Goal: Task Accomplishment & Management: Manage account settings

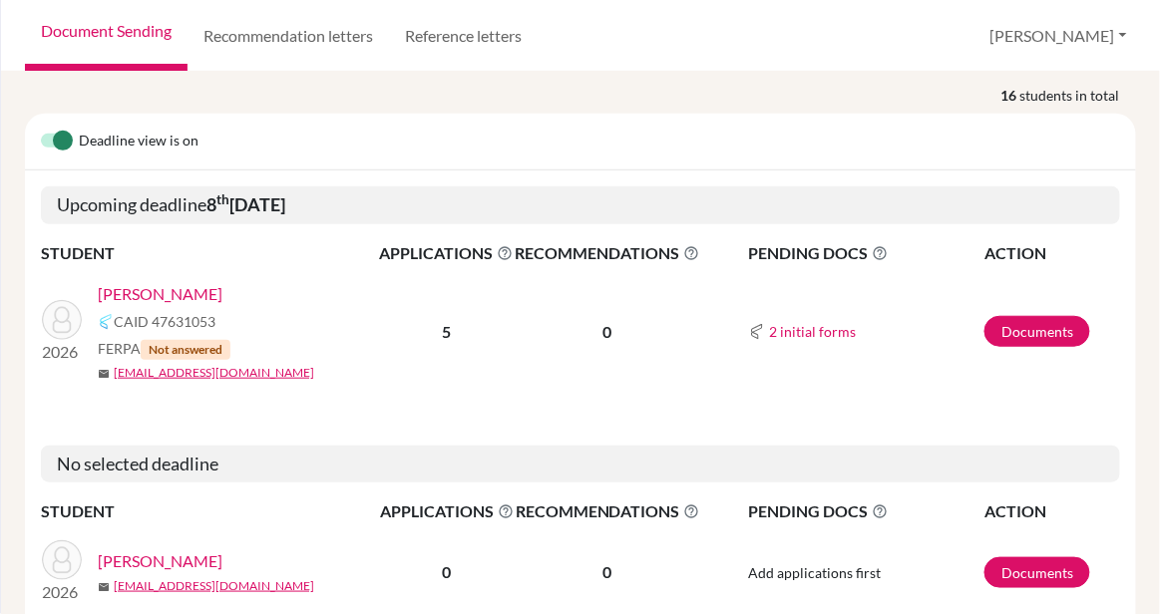
scroll to position [407, 0]
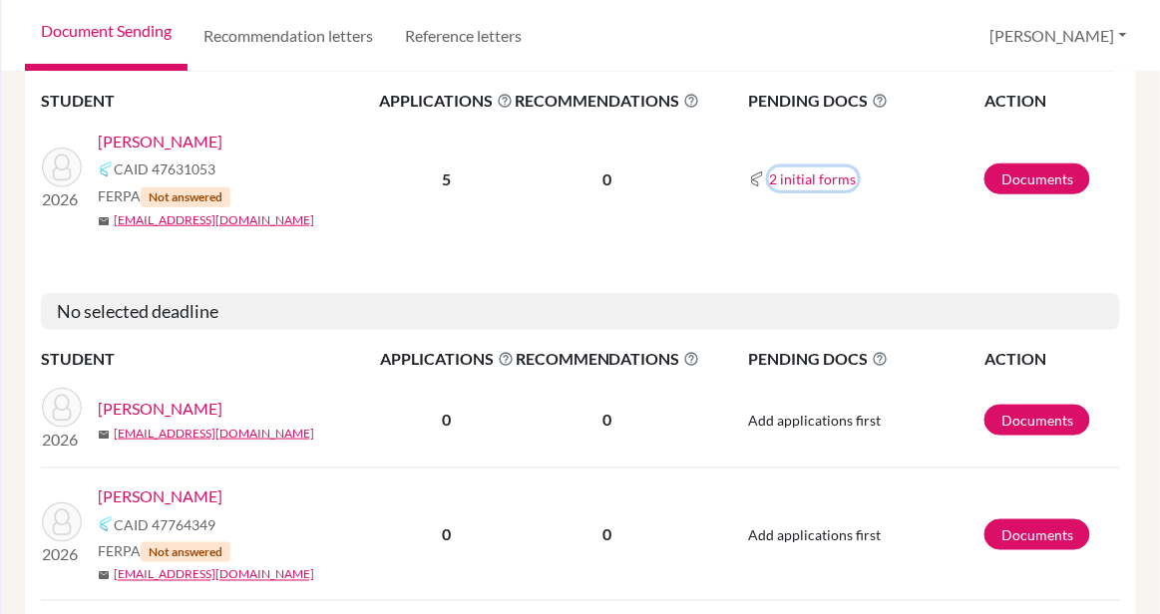
click at [799, 168] on button "2 initial forms" at bounding box center [813, 179] width 89 height 23
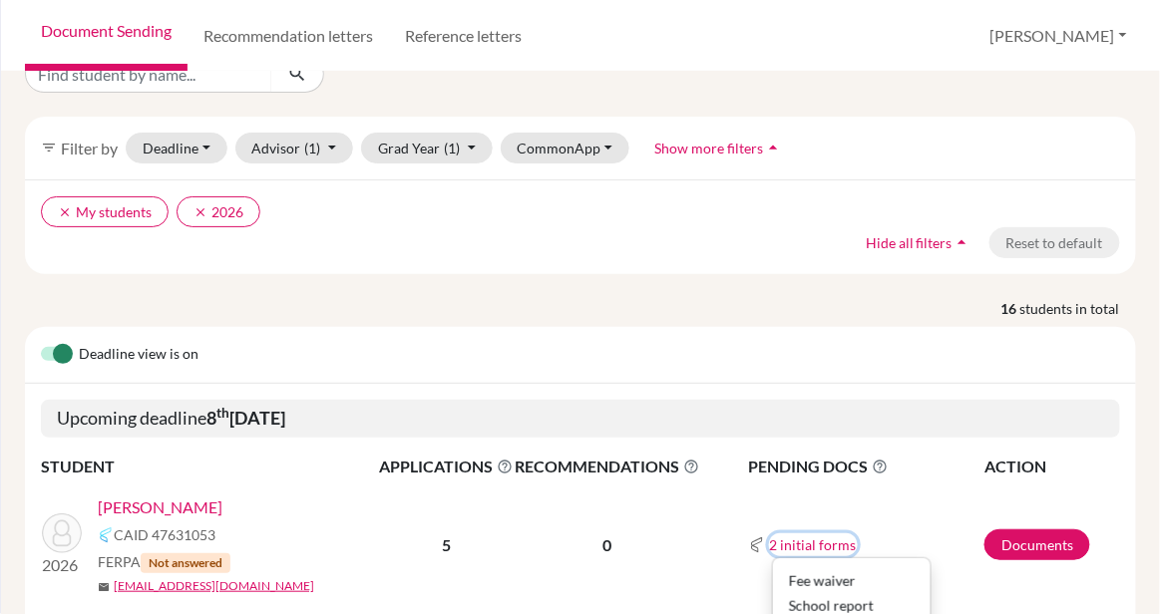
scroll to position [28, 0]
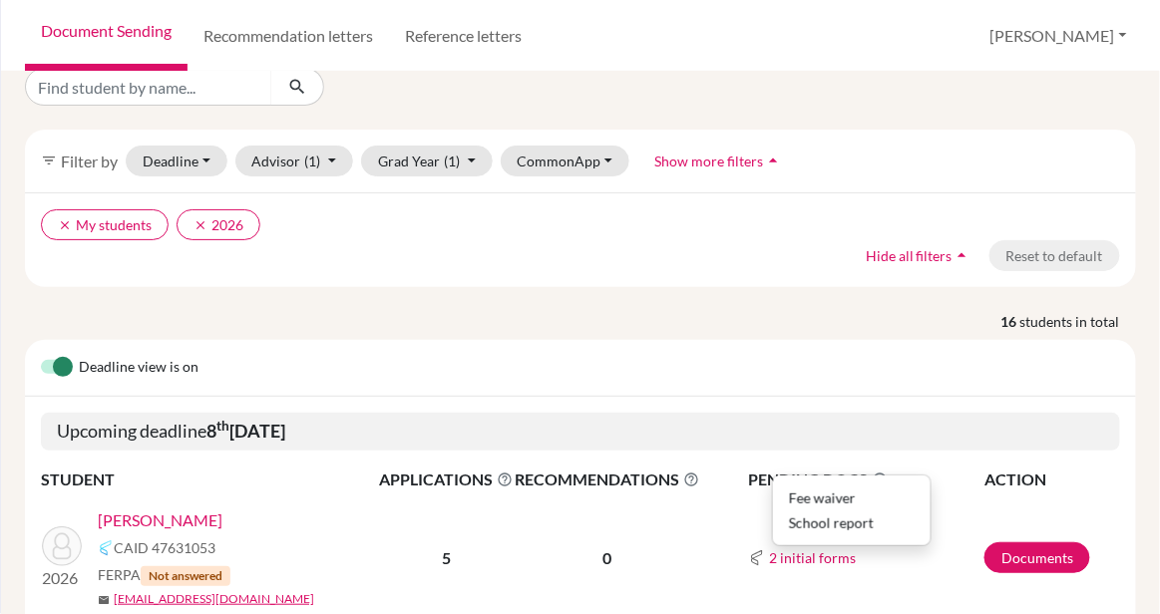
click at [179, 509] on link "Sillah, Boimah" at bounding box center [160, 521] width 125 height 24
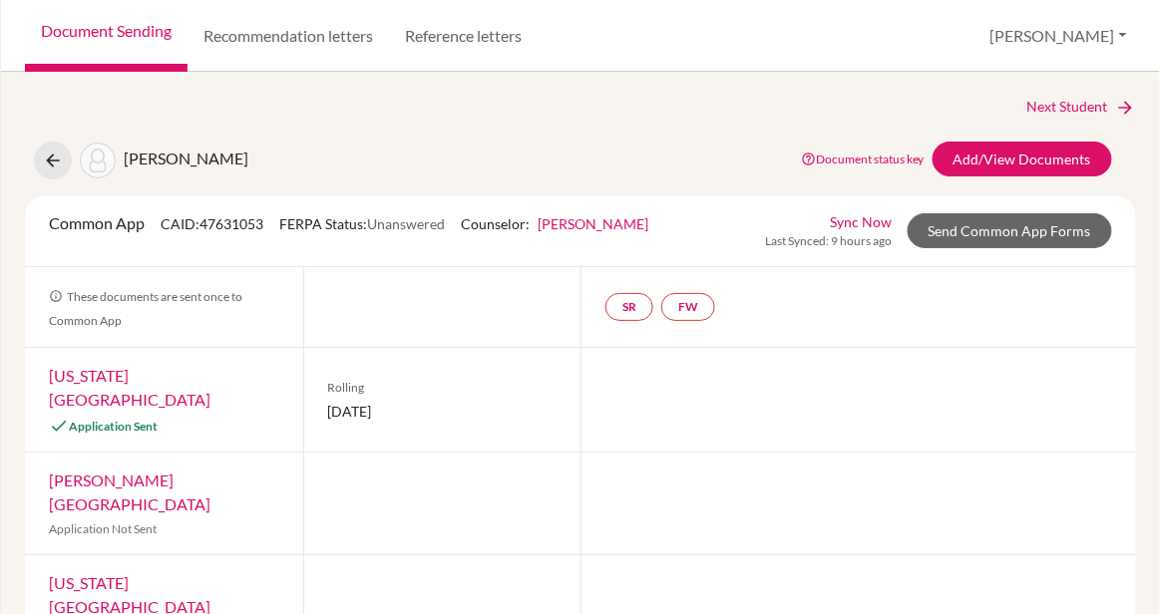
click at [165, 373] on link "Arizona State University" at bounding box center [130, 387] width 162 height 43
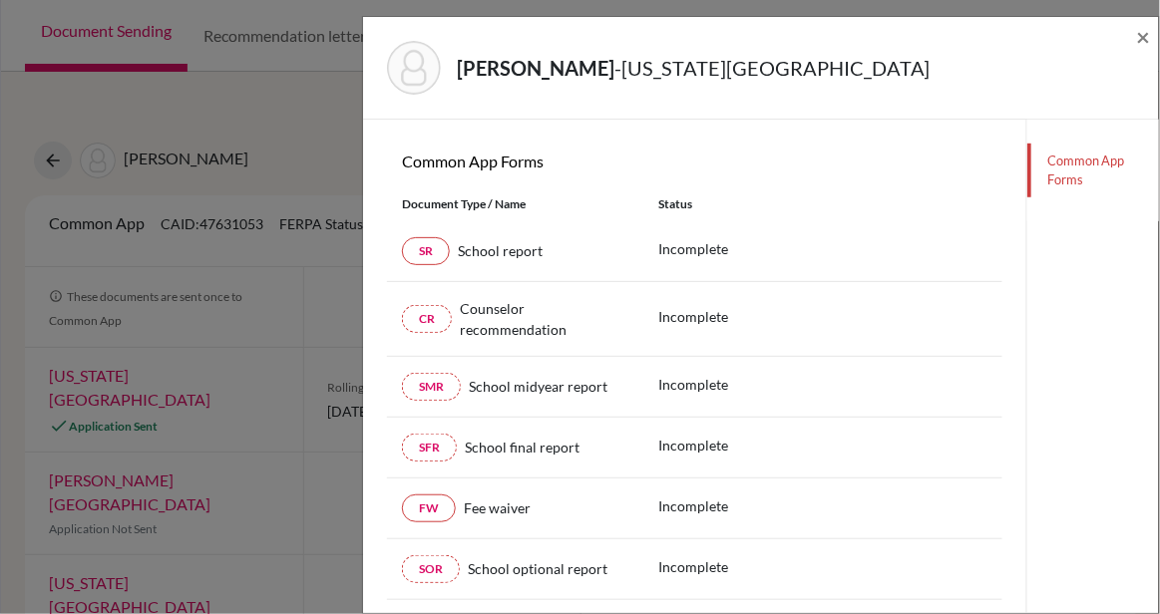
scroll to position [365, 0]
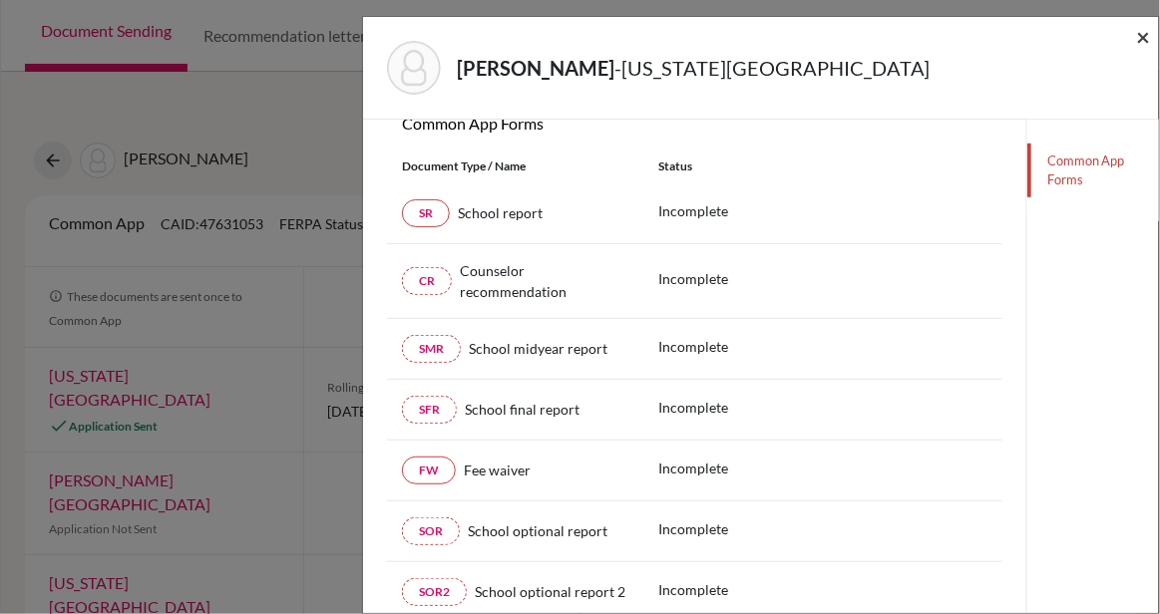
click at [1144, 34] on span "×" at bounding box center [1144, 36] width 14 height 29
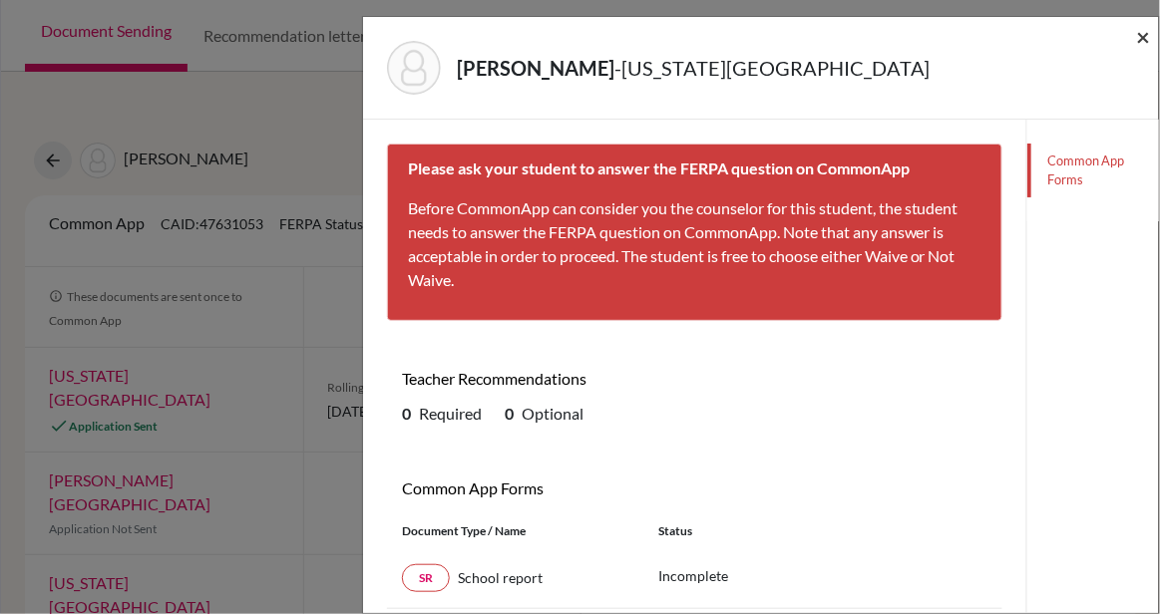
click at [1144, 31] on span "×" at bounding box center [1144, 36] width 14 height 29
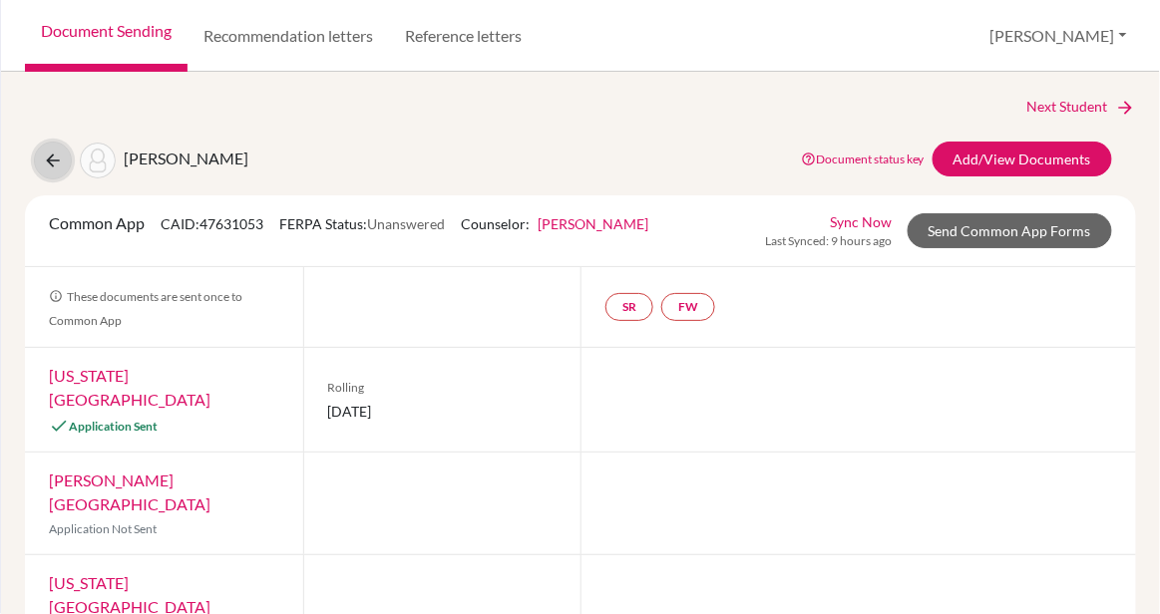
click at [47, 161] on icon at bounding box center [53, 161] width 20 height 20
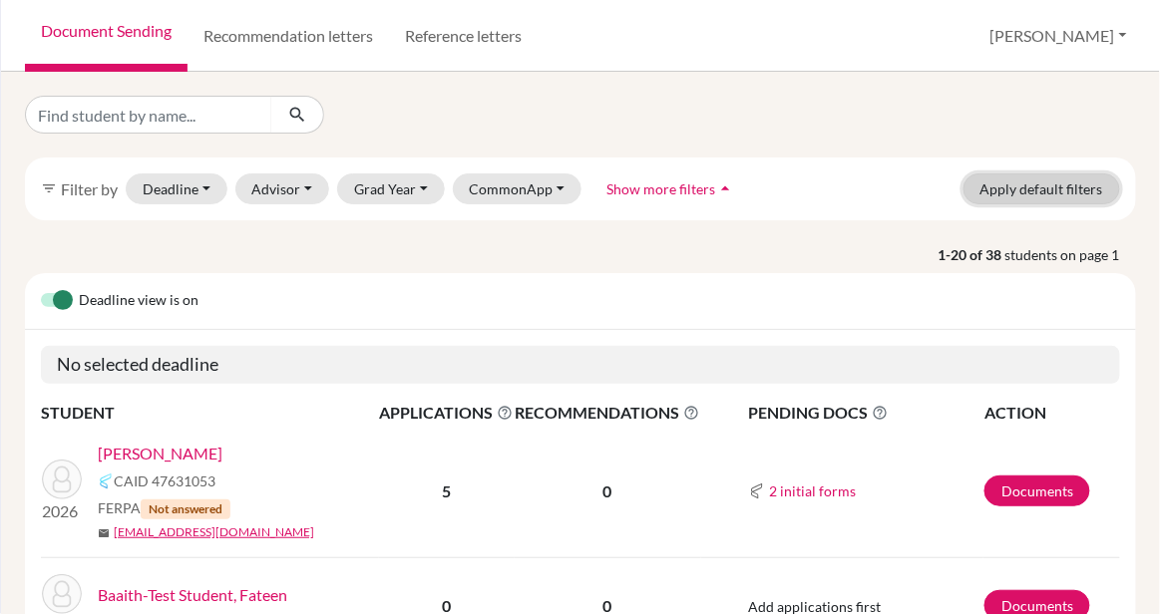
click at [1027, 196] on button "Apply default filters" at bounding box center [1042, 189] width 157 height 31
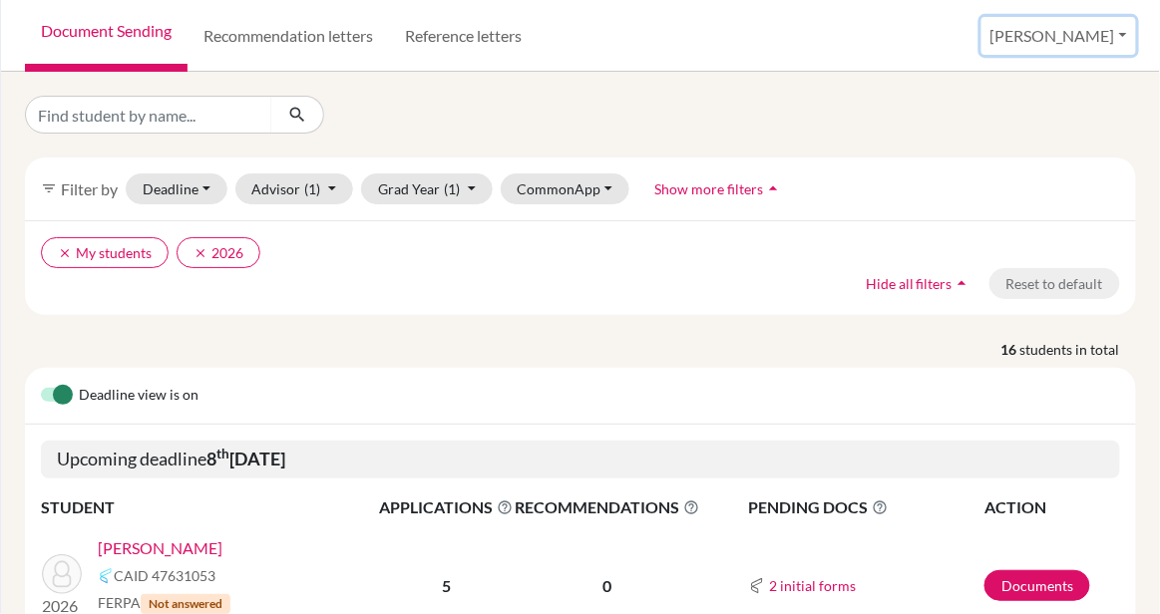
click at [1086, 43] on button "[PERSON_NAME]" at bounding box center [1059, 36] width 155 height 38
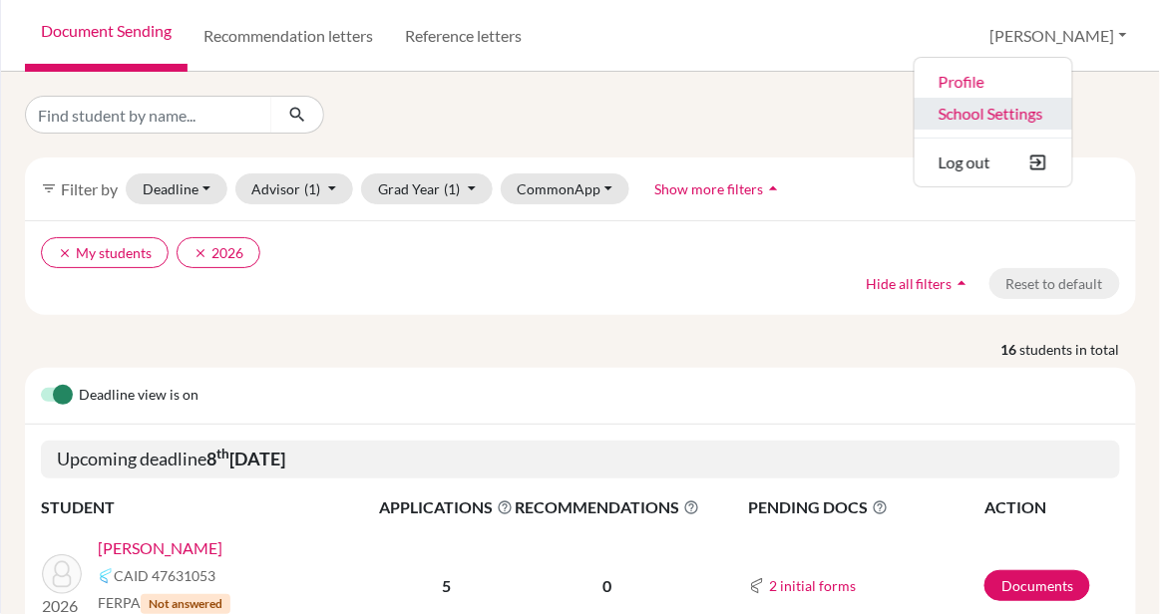
click at [1047, 107] on link "School Settings" at bounding box center [994, 114] width 158 height 32
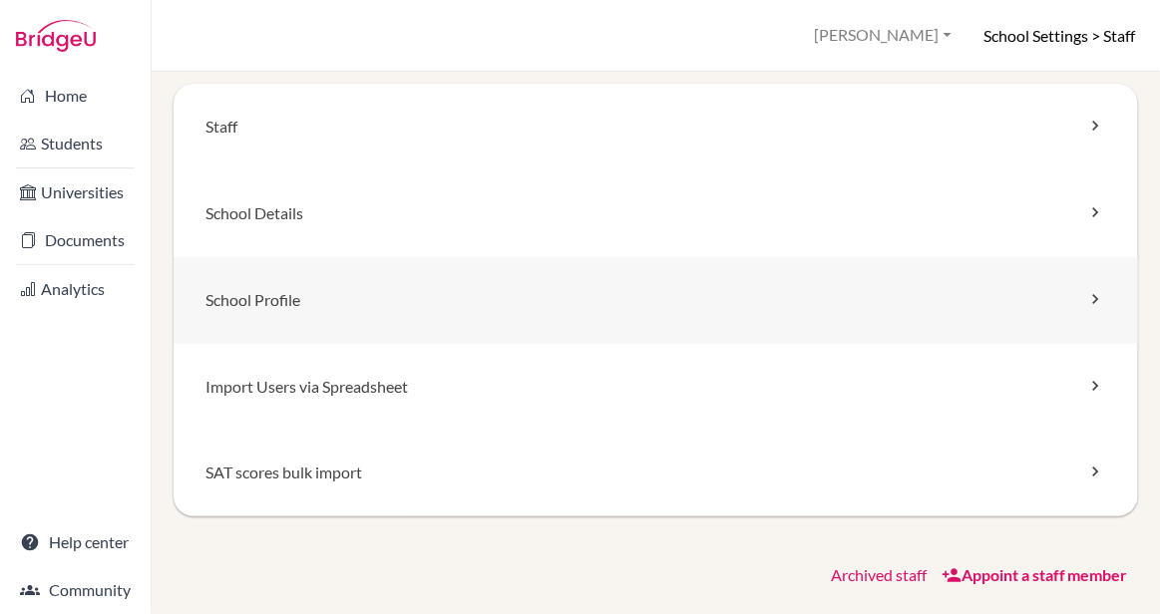
click at [253, 300] on link "School Profile" at bounding box center [656, 300] width 965 height 87
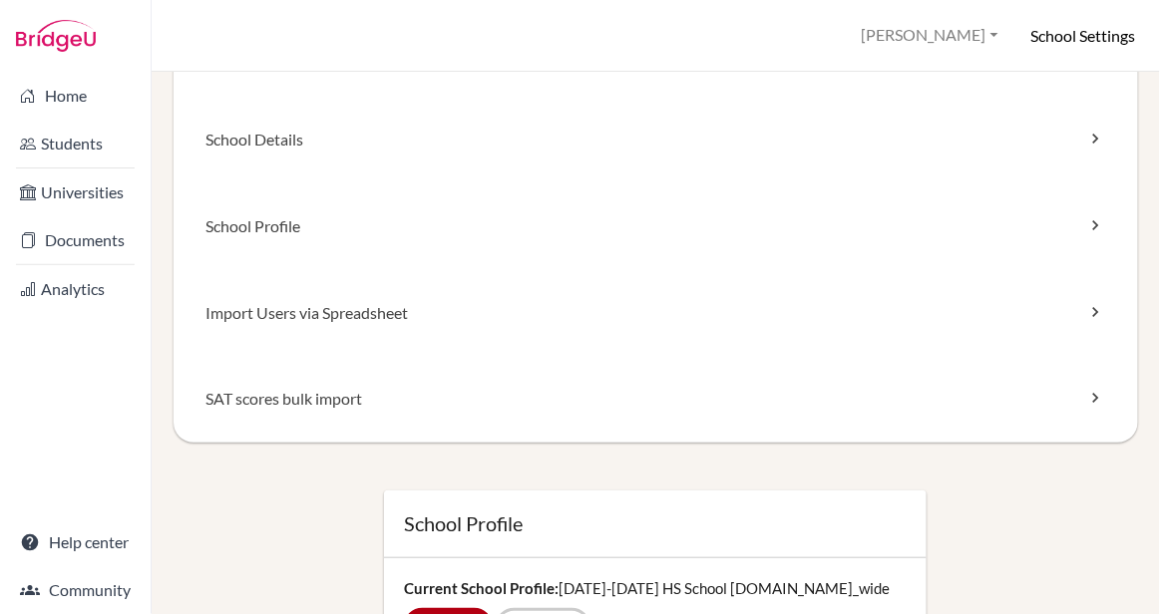
scroll to position [251, 0]
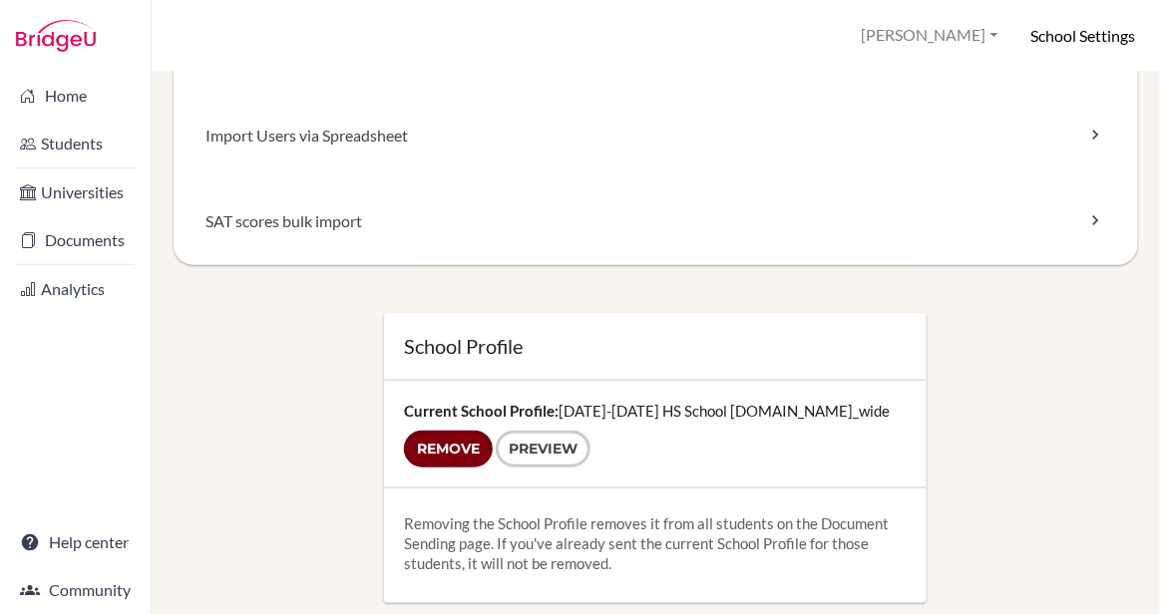
click at [466, 449] on input "Remove" at bounding box center [448, 449] width 89 height 37
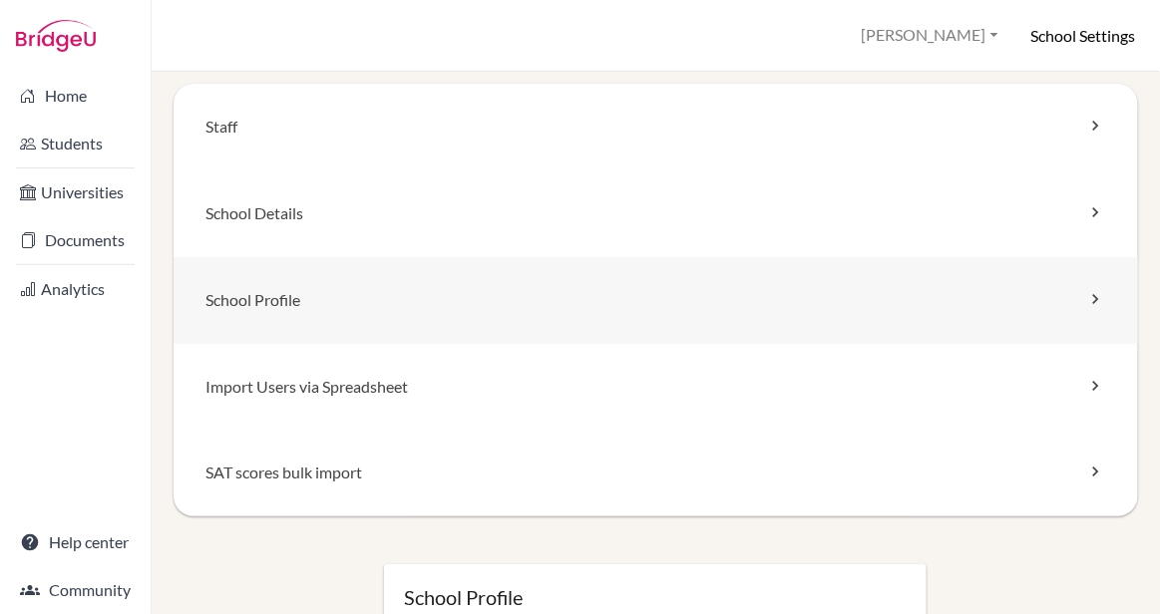
click at [363, 302] on link "School Profile" at bounding box center [656, 300] width 965 height 87
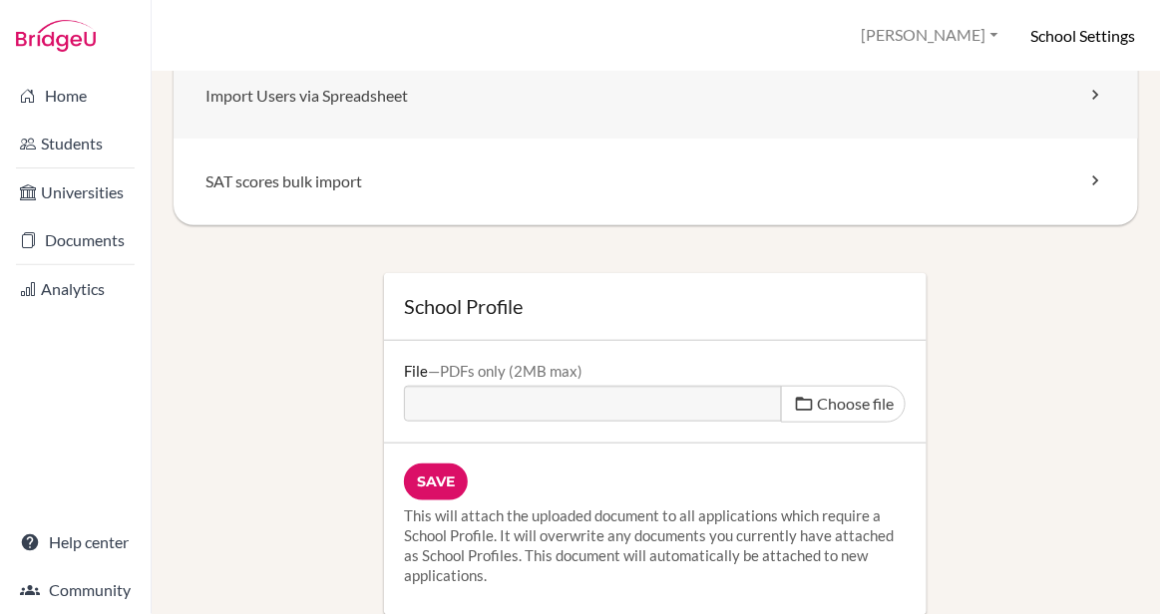
scroll to position [303, 0]
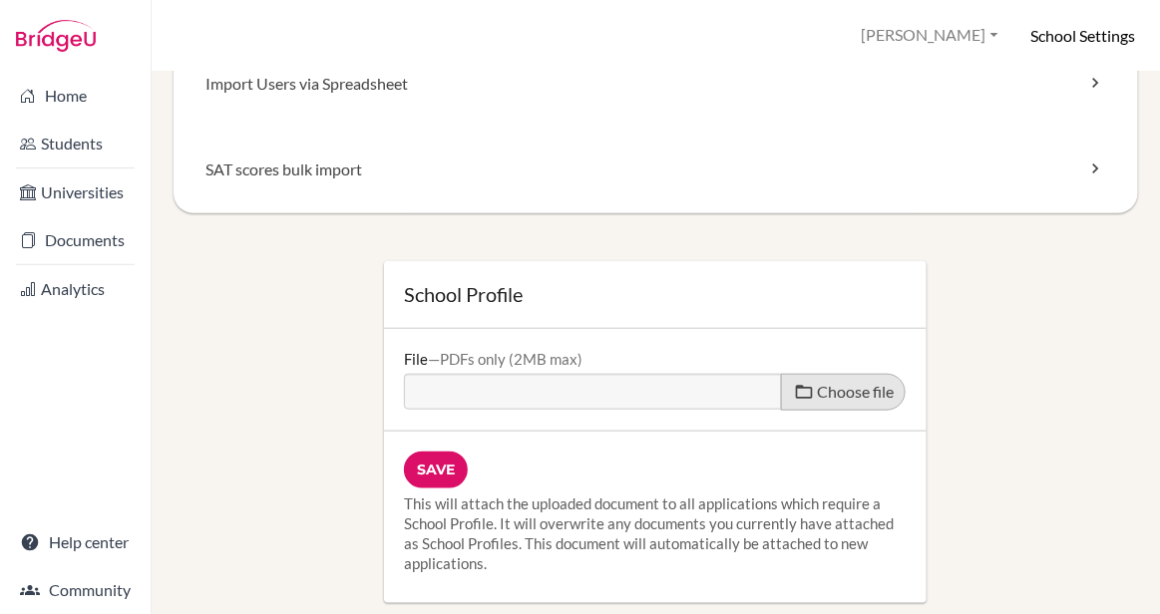
click at [876, 390] on span "Choose file" at bounding box center [855, 391] width 77 height 19
click at [709, 390] on input "Choose file" at bounding box center [556, 385] width 305 height 23
type input "C:\fakepath\2025-202 HS School Profile.pdf"
type input "2025-202 HS School Profile.pdf"
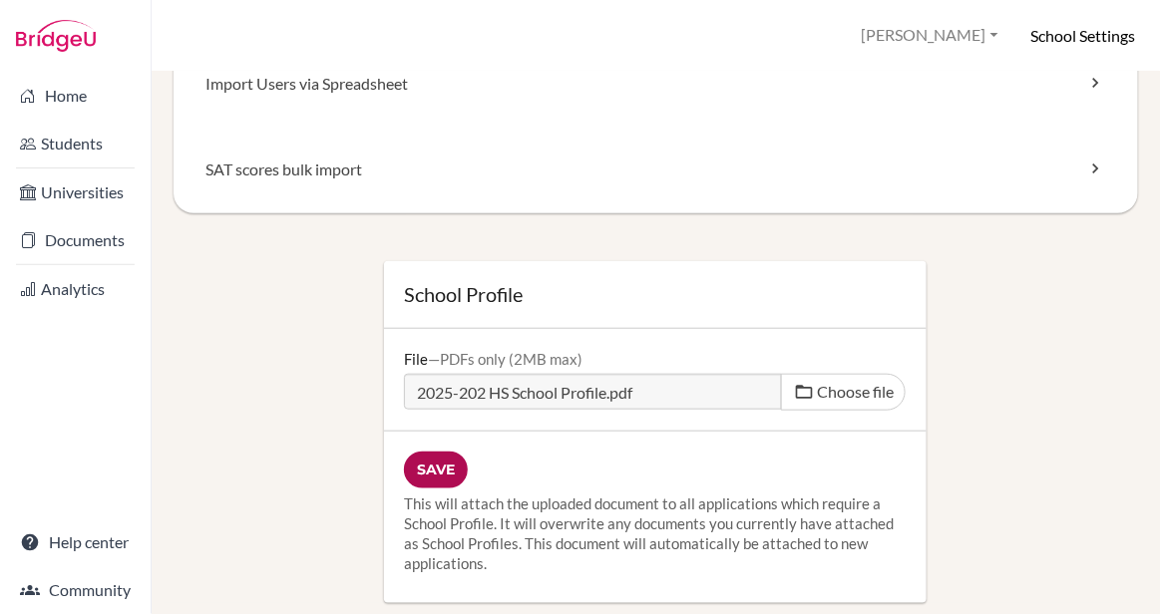
click at [434, 472] on input "Save" at bounding box center [436, 470] width 64 height 37
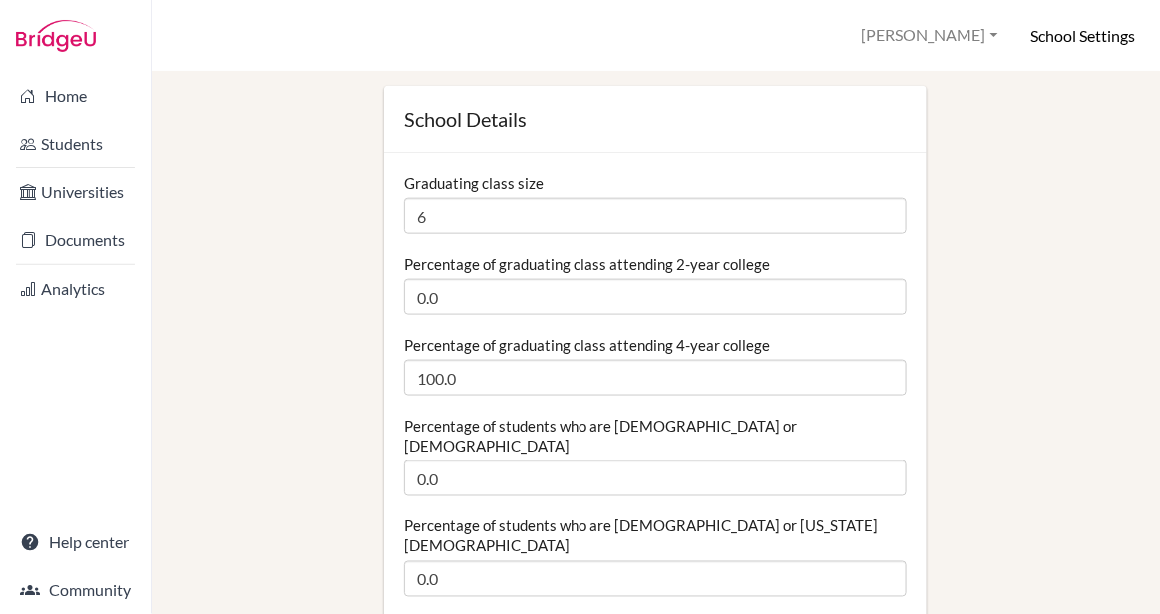
scroll to position [449, 0]
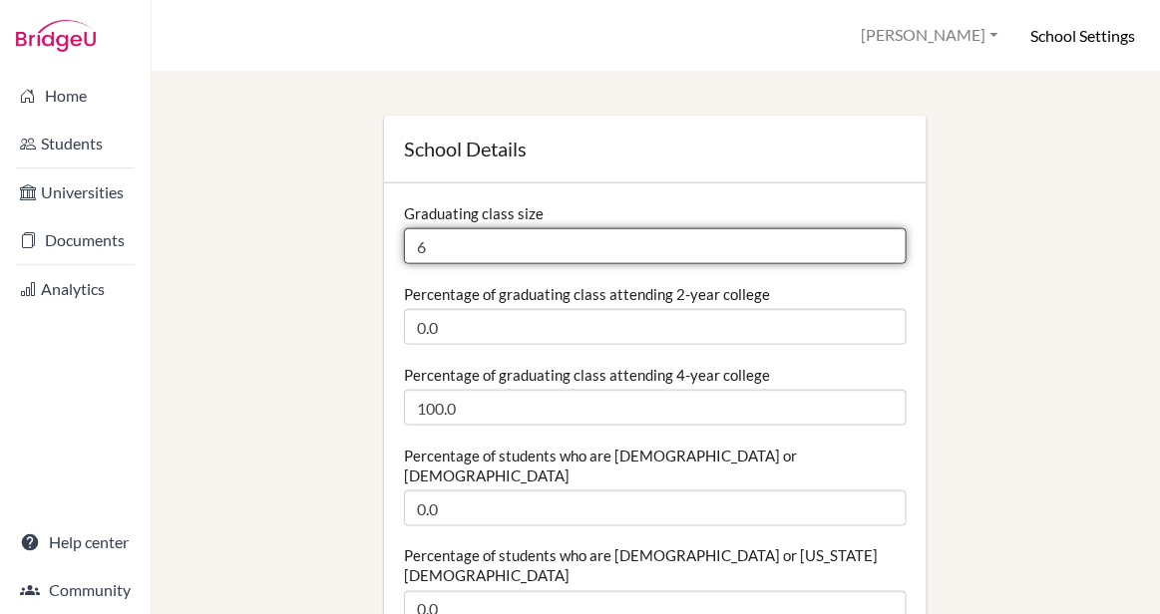
drag, startPoint x: 434, startPoint y: 247, endPoint x: 385, endPoint y: 247, distance: 48.9
click at [889, 242] on input "7" at bounding box center [655, 246] width 503 height 36
click at [889, 242] on input "8" at bounding box center [655, 246] width 503 height 36
type input "9"
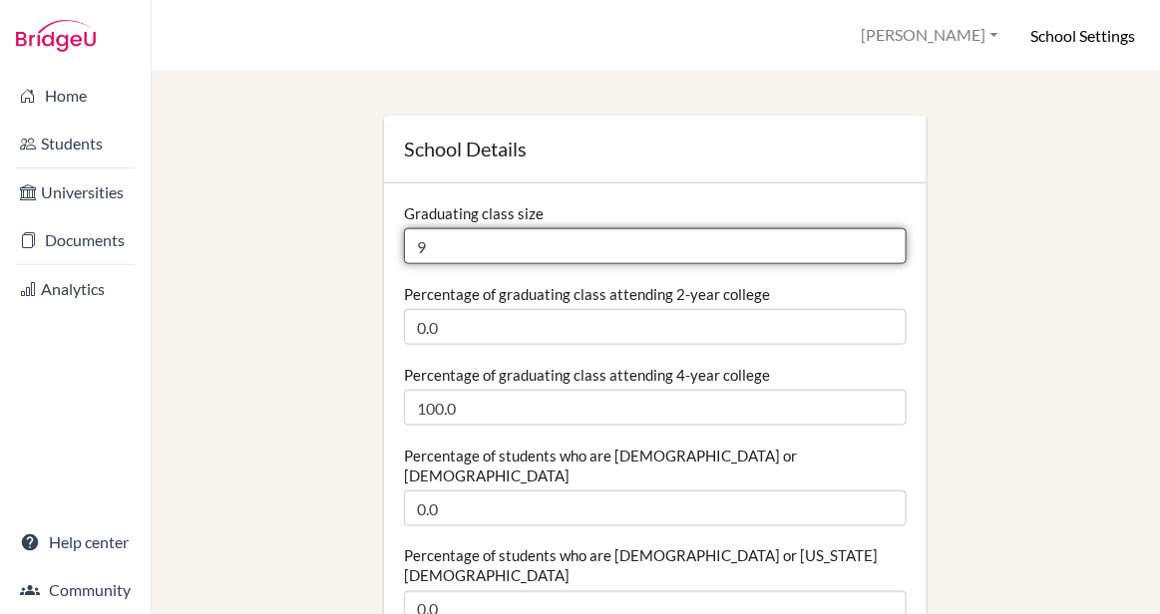
click at [889, 242] on input "9" at bounding box center [655, 246] width 503 height 36
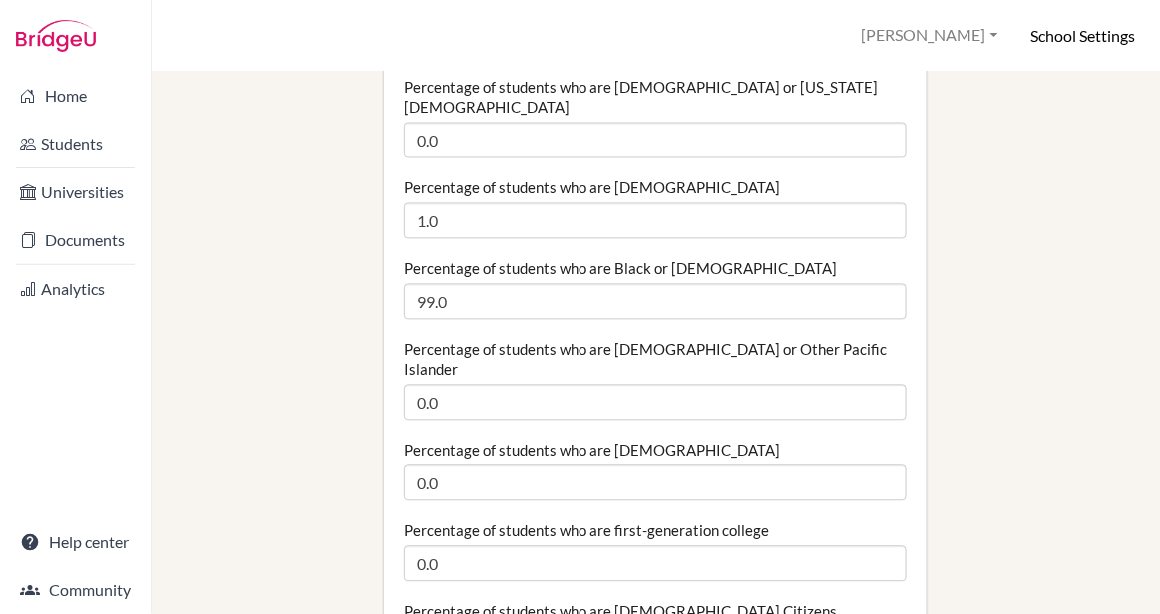
scroll to position [919, 0]
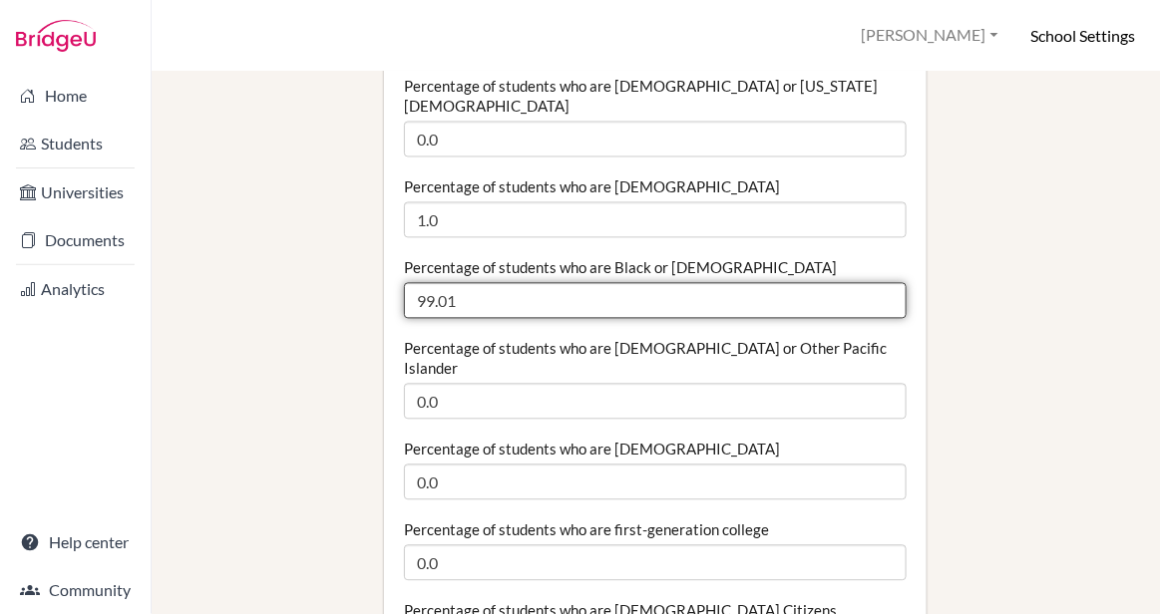
click at [890, 283] on input "99.01" at bounding box center [655, 301] width 503 height 36
click at [887, 283] on input "99.02" at bounding box center [655, 301] width 503 height 36
drag, startPoint x: 467, startPoint y: 252, endPoint x: 370, endPoint y: 243, distance: 97.2
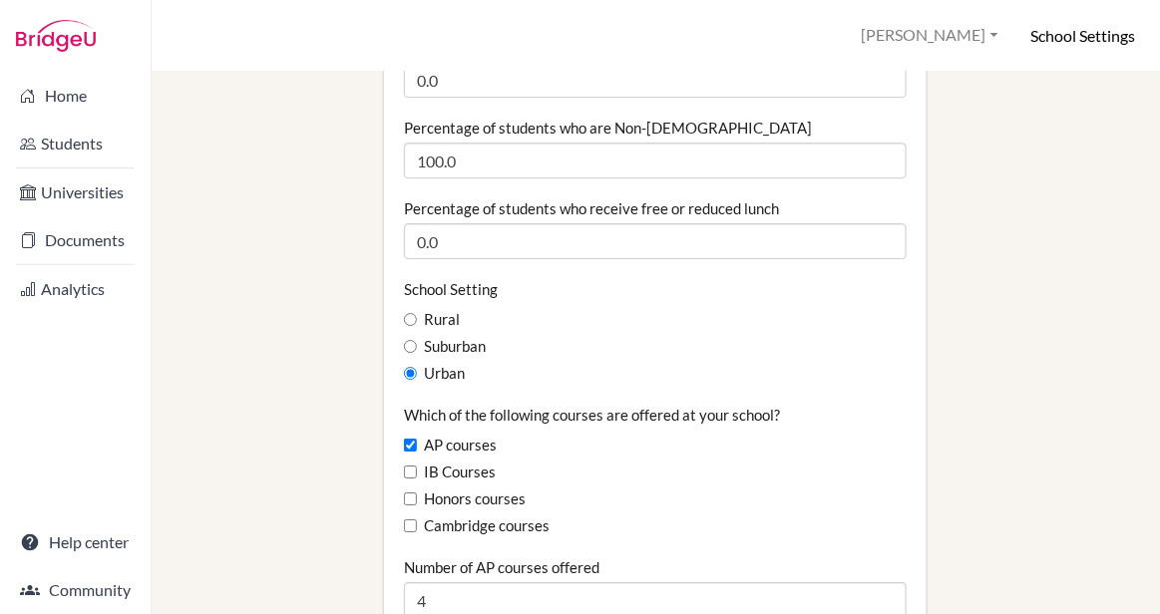
scroll to position [1490, 0]
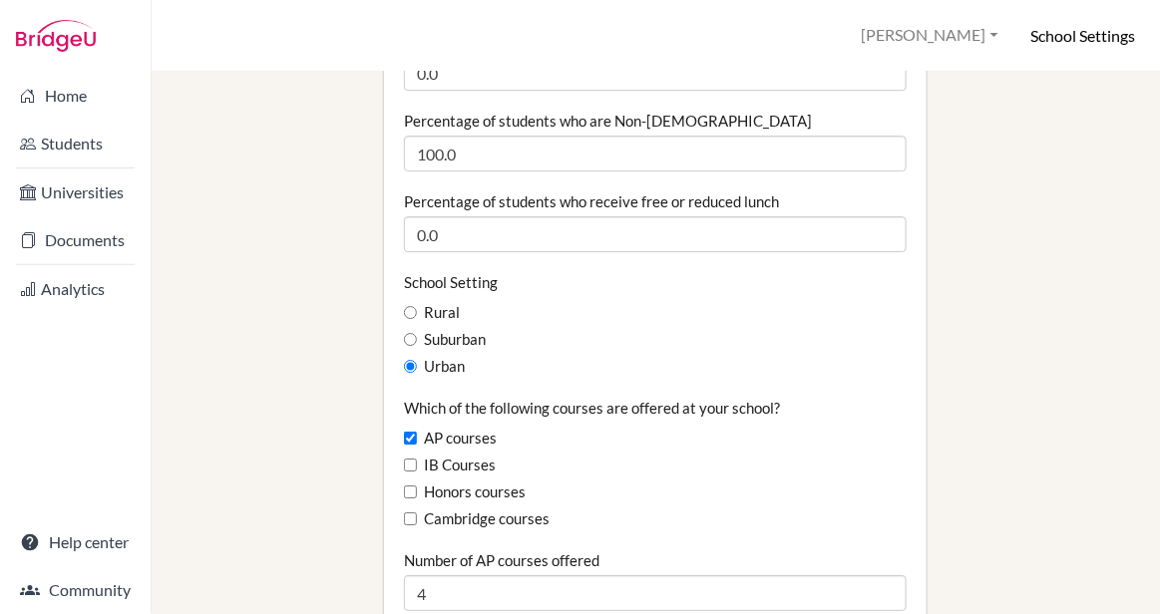
type input "100"
click at [416, 459] on input "IB Courses" at bounding box center [410, 465] width 13 height 13
checkbox input "true"
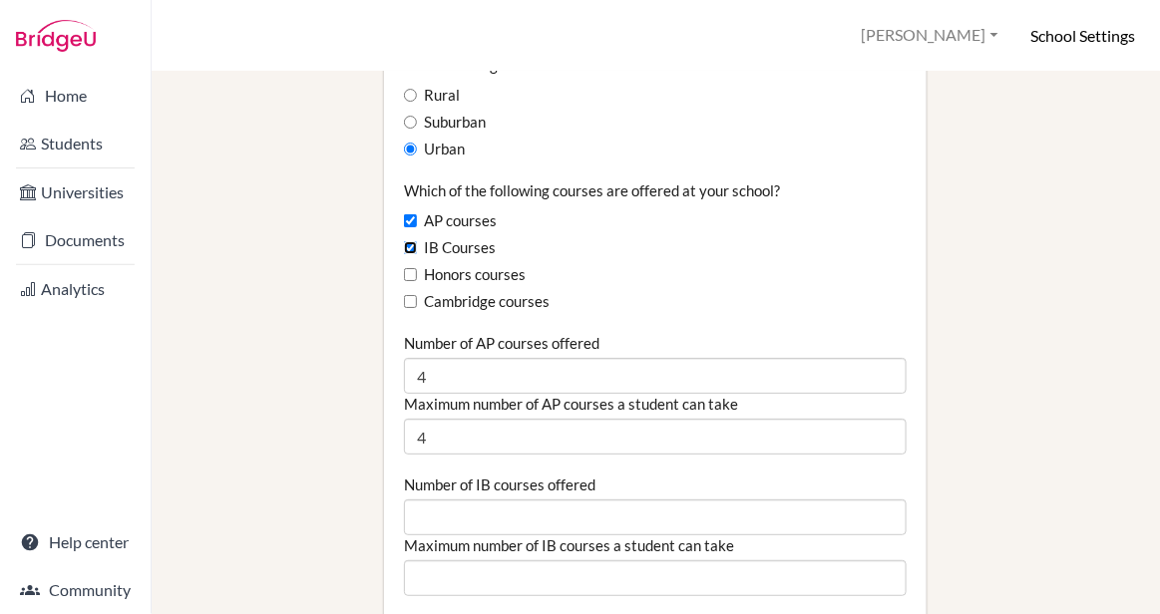
scroll to position [1753, 0]
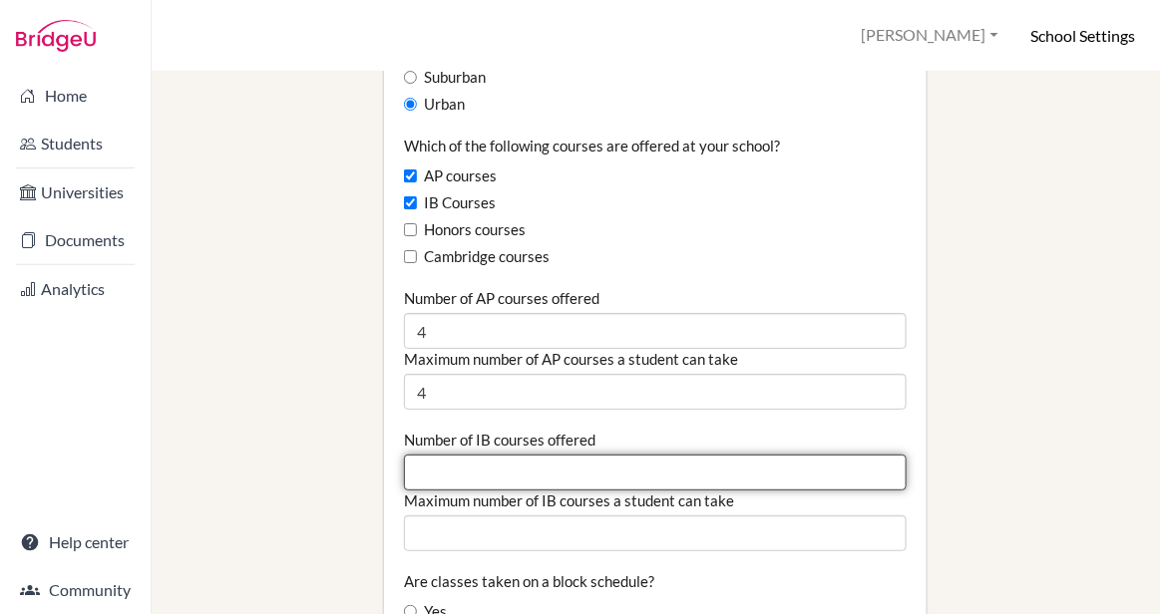
click at [435, 455] on input "Number of IB courses offered" at bounding box center [655, 473] width 503 height 36
click at [890, 455] on input "1" at bounding box center [655, 473] width 503 height 36
click at [886, 455] on input "2" at bounding box center [655, 473] width 503 height 36
click at [886, 455] on input "3" at bounding box center [655, 473] width 503 height 36
click at [886, 455] on input "4" at bounding box center [655, 473] width 503 height 36
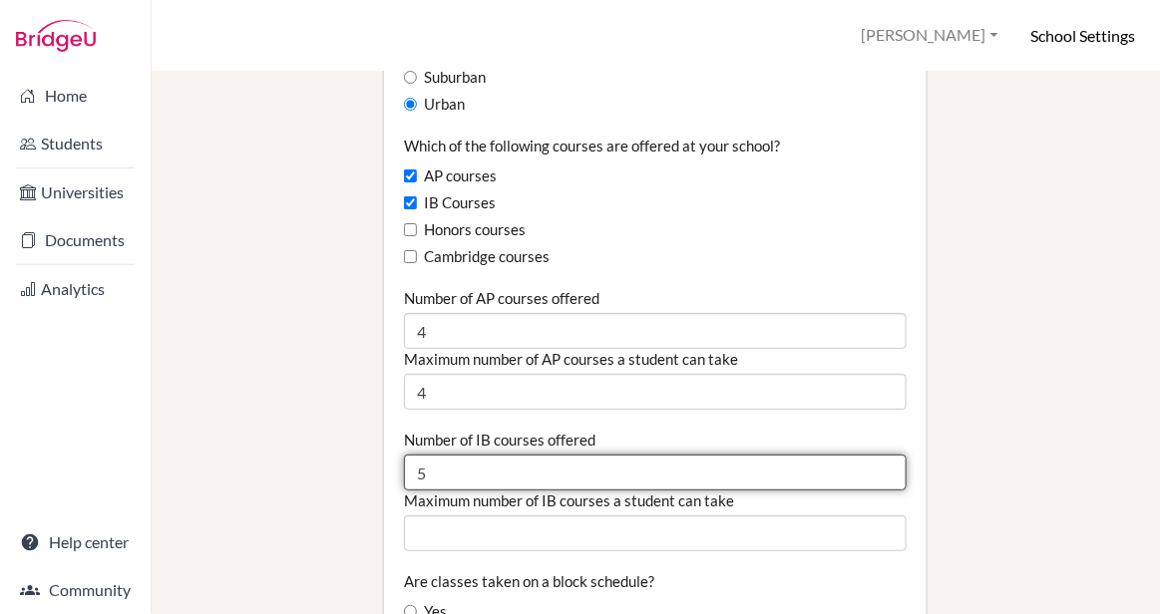
click at [886, 455] on input "5" at bounding box center [655, 473] width 503 height 36
click at [886, 455] on input "6" at bounding box center [655, 473] width 503 height 36
type input "7"
click at [886, 455] on input "7" at bounding box center [655, 473] width 503 height 36
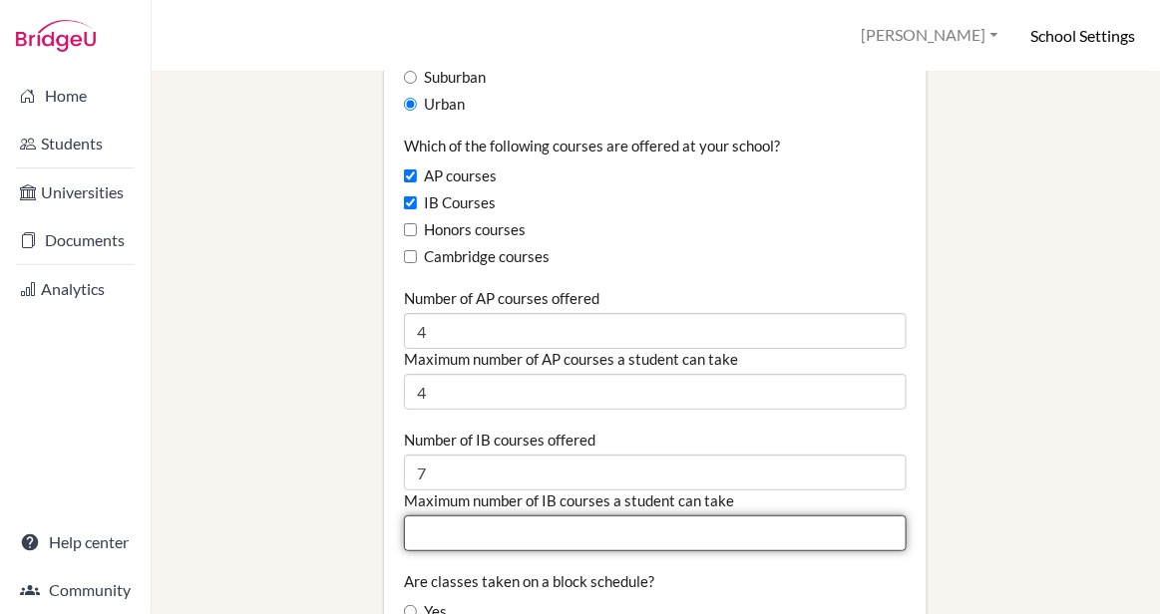
click at [777, 516] on input "Maximum number of IB courses a student can take" at bounding box center [655, 534] width 503 height 36
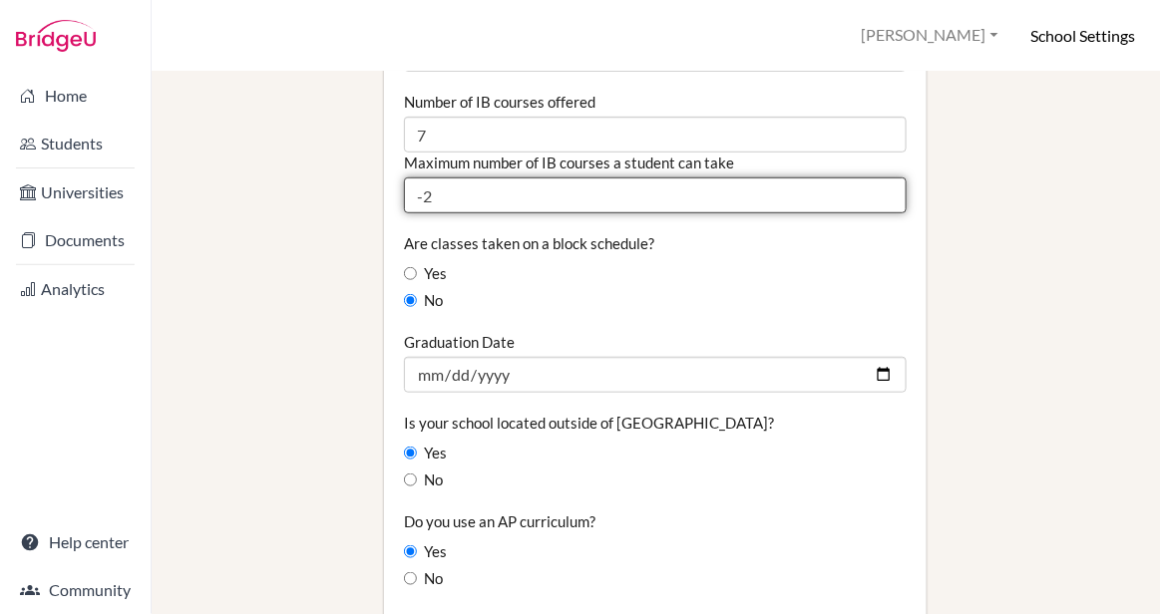
scroll to position [2061, 0]
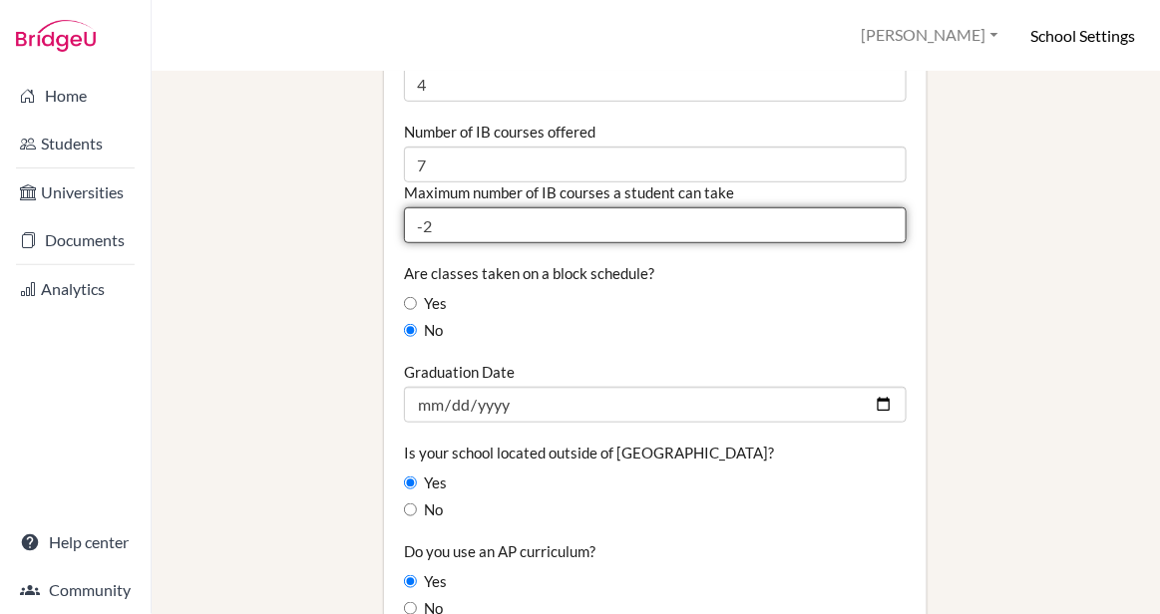
type input "-2"
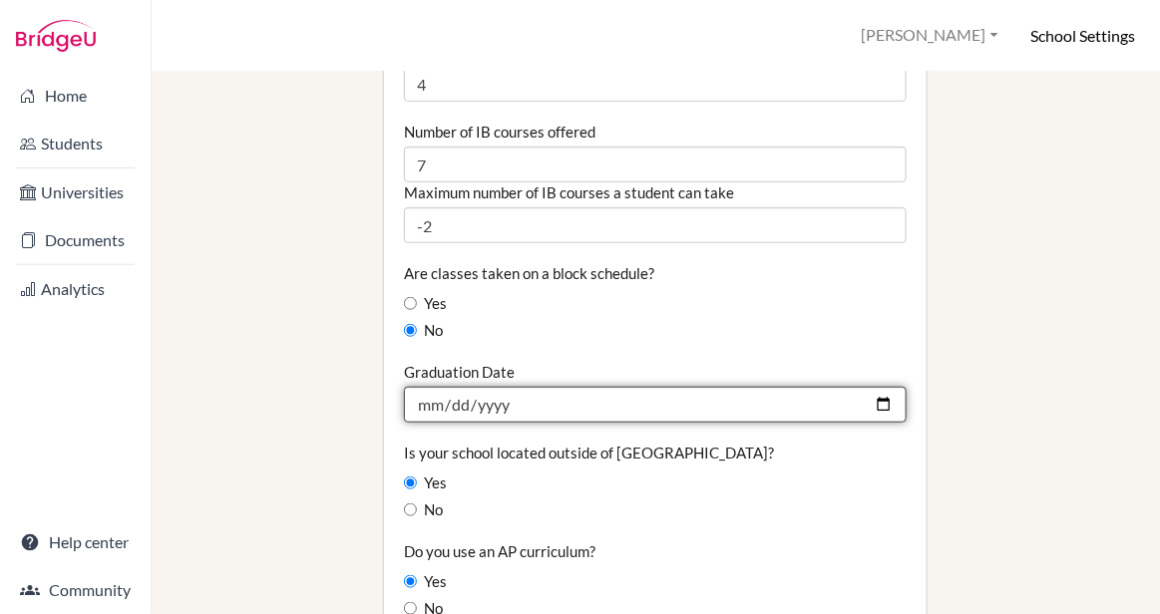
click at [873, 387] on input "2025-05-17" at bounding box center [655, 405] width 503 height 36
click at [800, 387] on input "2025-05-17" at bounding box center [655, 405] width 503 height 36
click at [508, 387] on input "2025-05-17" at bounding box center [655, 405] width 503 height 36
click at [886, 387] on input "2025-05-17" at bounding box center [655, 405] width 503 height 36
click at [453, 387] on input "2026-05-17" at bounding box center [655, 405] width 503 height 36
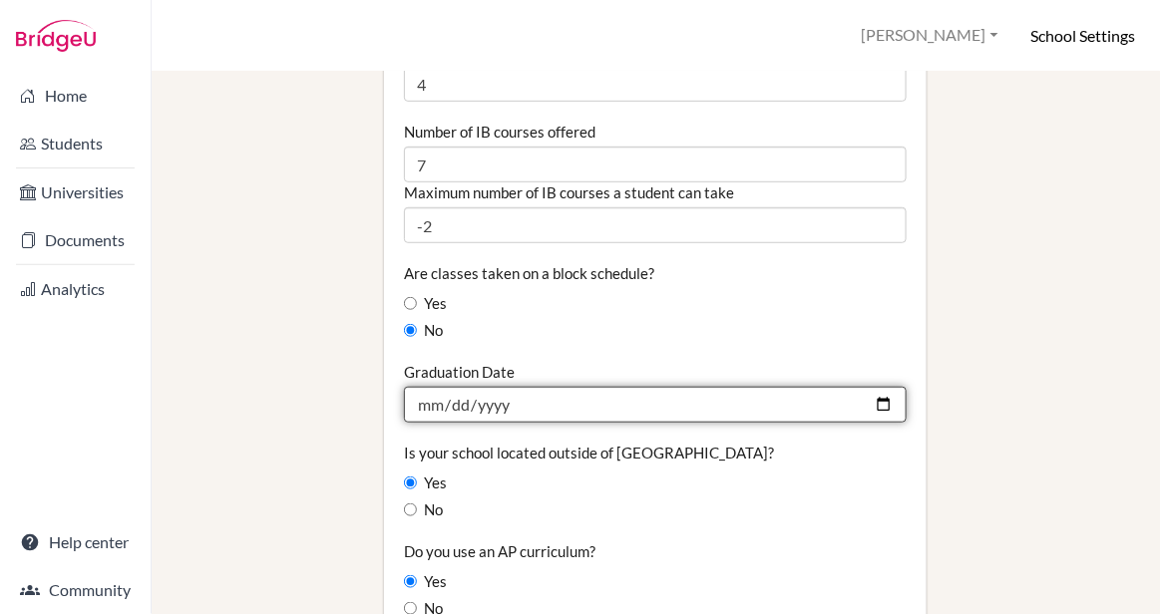
type input "2026-05-16"
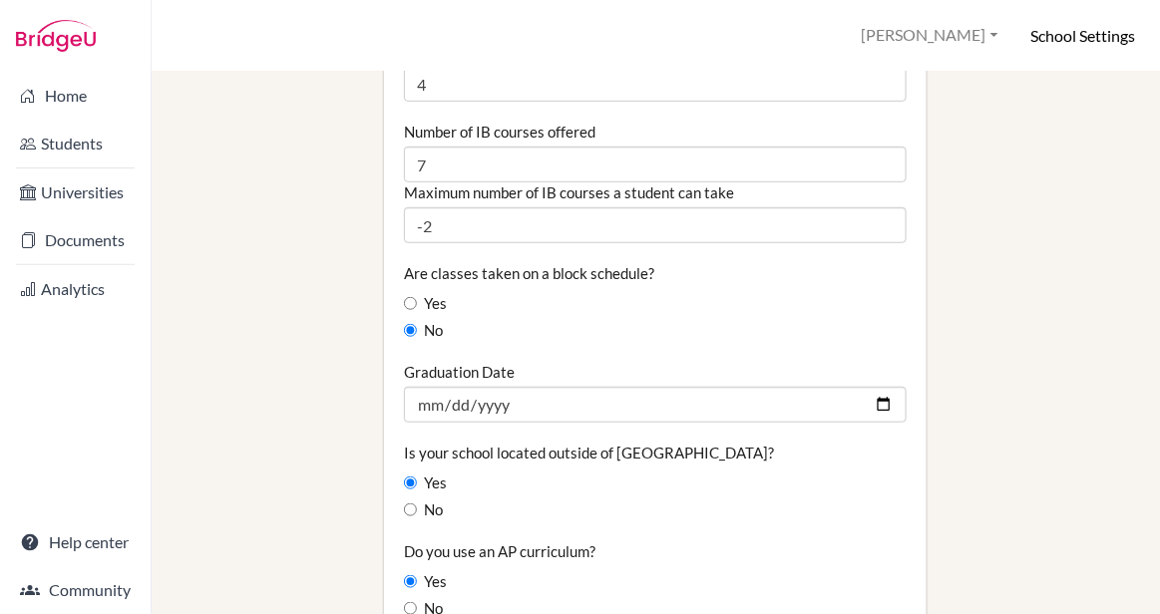
click at [737, 464] on fieldset "Graduating class size 9 Percentage of graduating class attending 2-year college…" at bounding box center [655, 23] width 503 height 2863
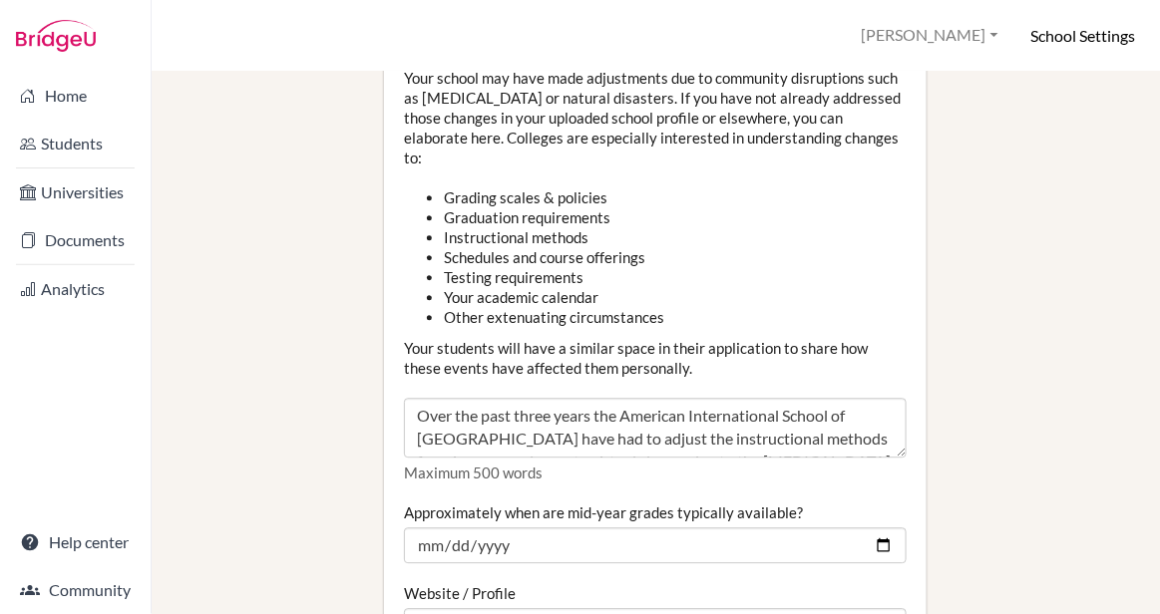
scroll to position [0, 0]
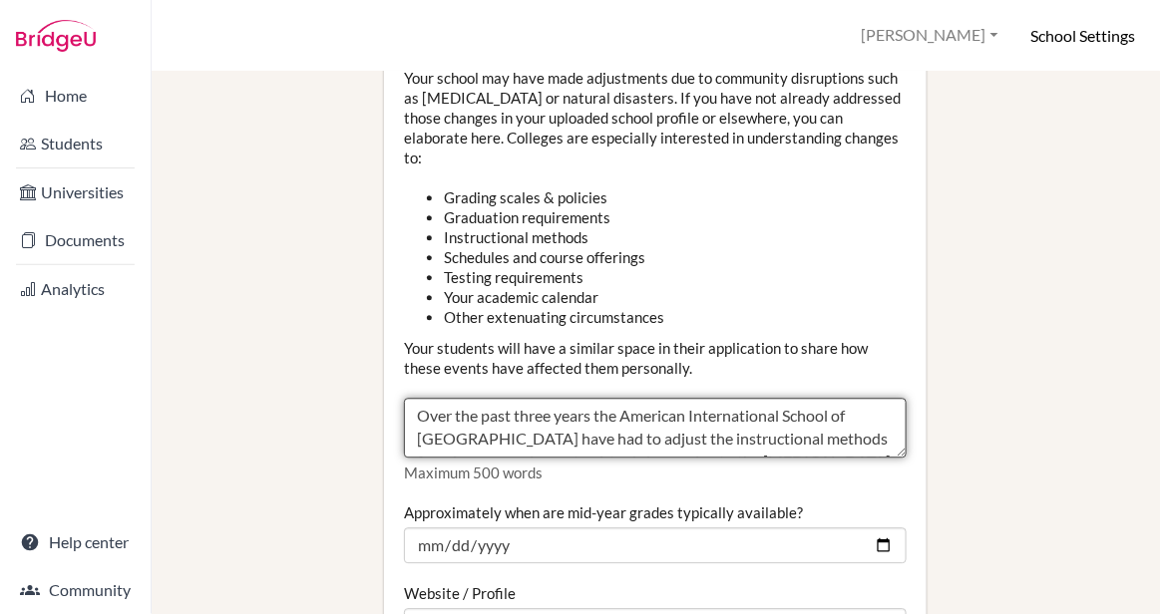
drag, startPoint x: 517, startPoint y: 337, endPoint x: 551, endPoint y: 334, distance: 34.0
click at [551, 398] on textarea "Over the past three years the American International School of Monrovia have ha…" at bounding box center [655, 428] width 503 height 60
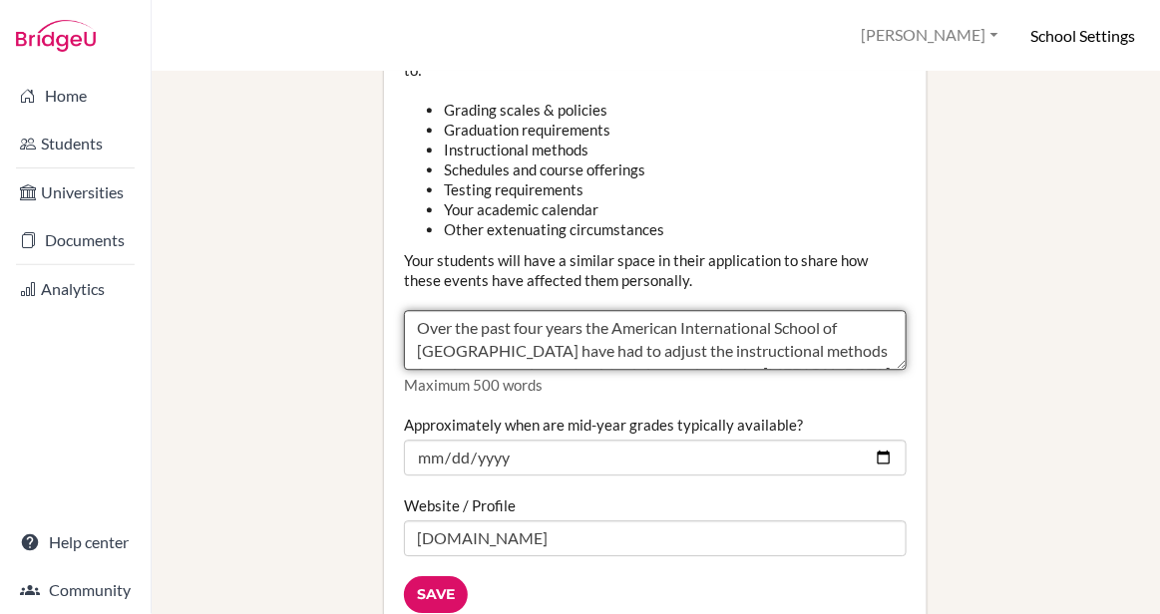
scroll to position [2963, 0]
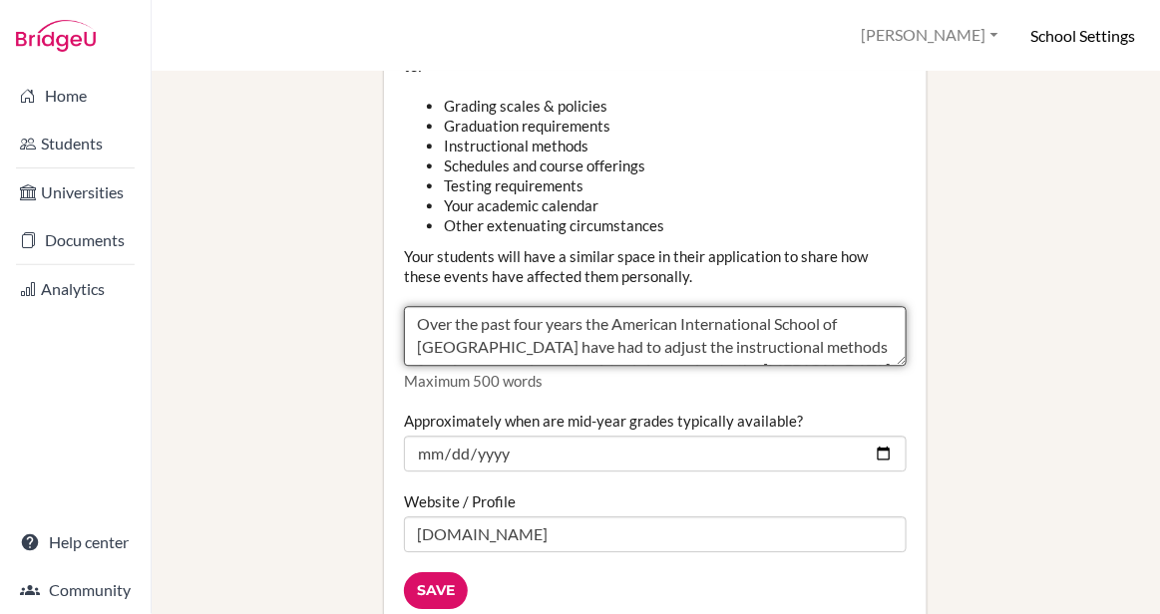
type textarea "Over the past four years the American International School of Monrovia have had…"
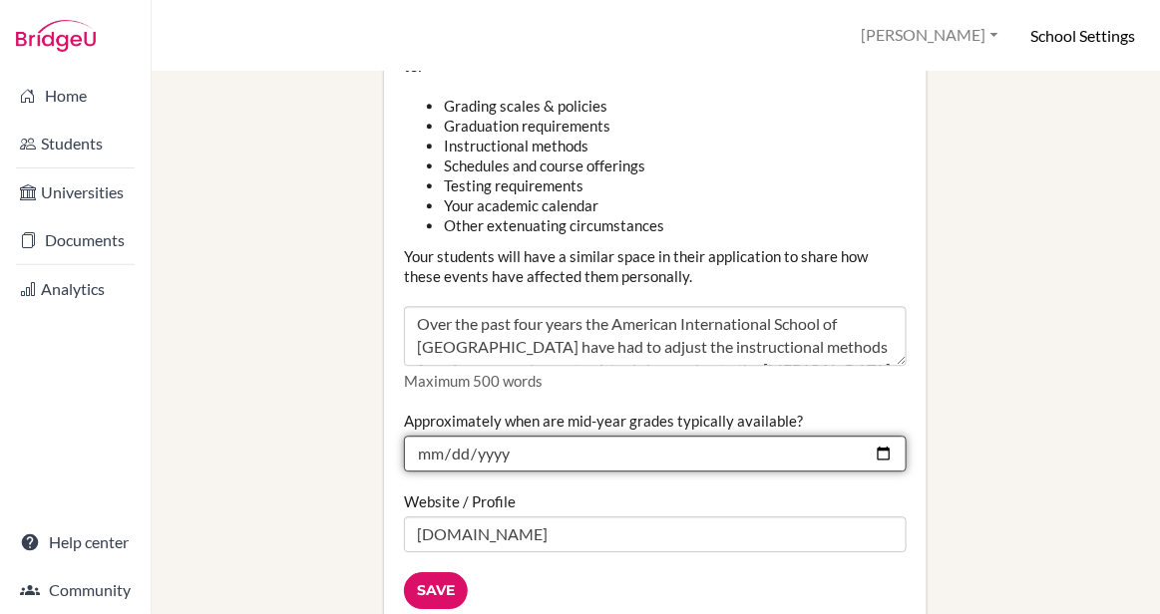
click at [510, 436] on input "2025-01-31" at bounding box center [655, 454] width 503 height 36
click at [503, 436] on input "2025-01-31" at bounding box center [655, 454] width 503 height 36
type input "2026-01-31"
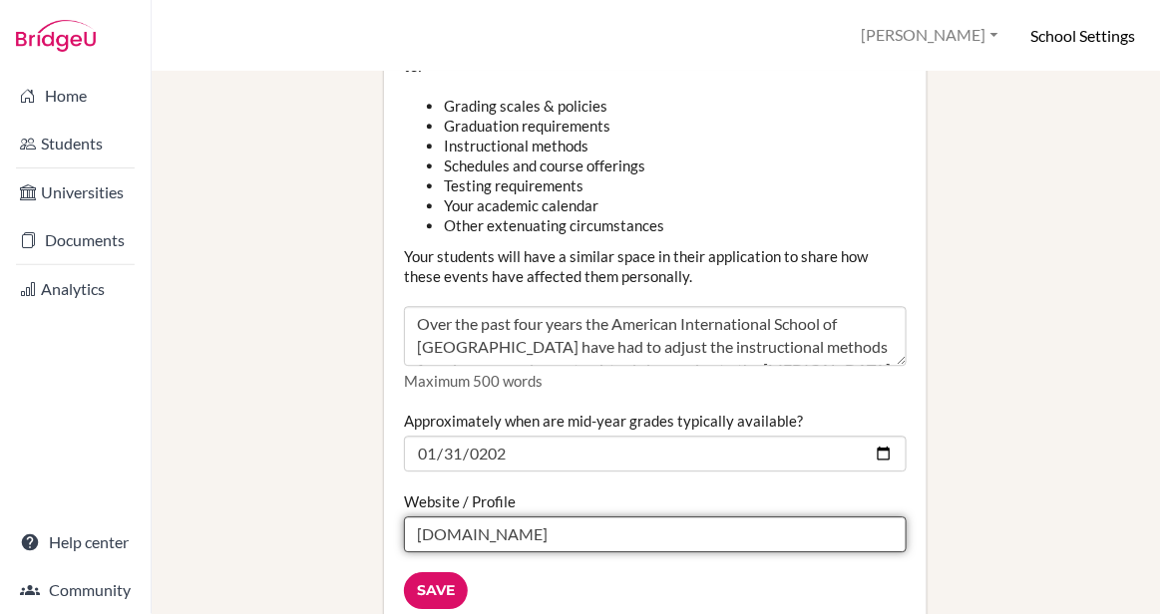
click at [607, 517] on input "www.aismonrovia.org" at bounding box center [655, 535] width 503 height 36
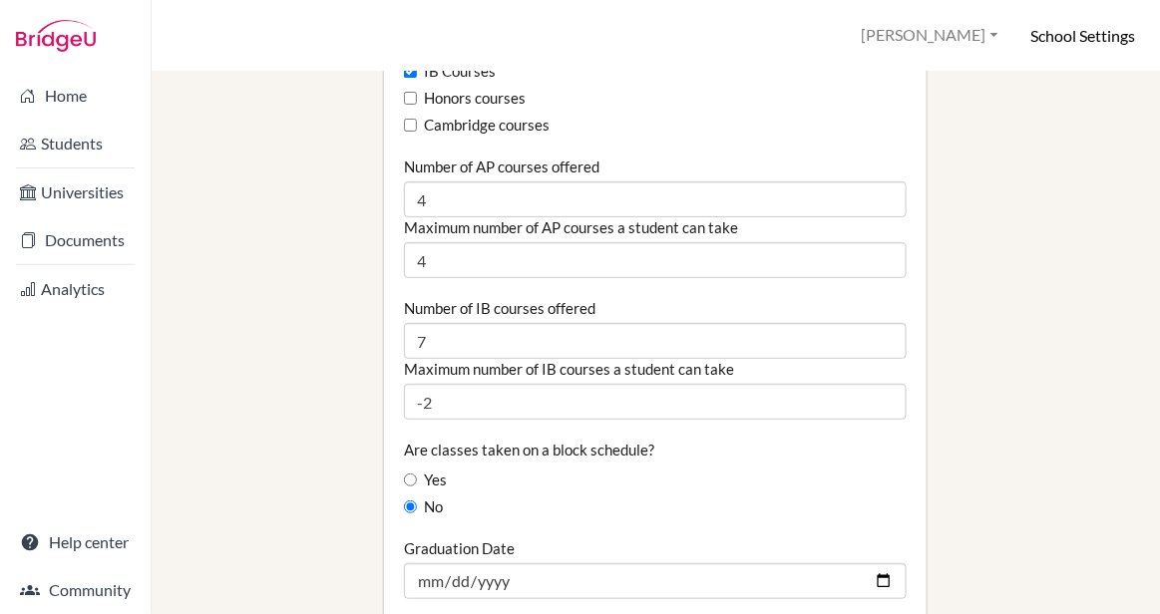
scroll to position [1882, 0]
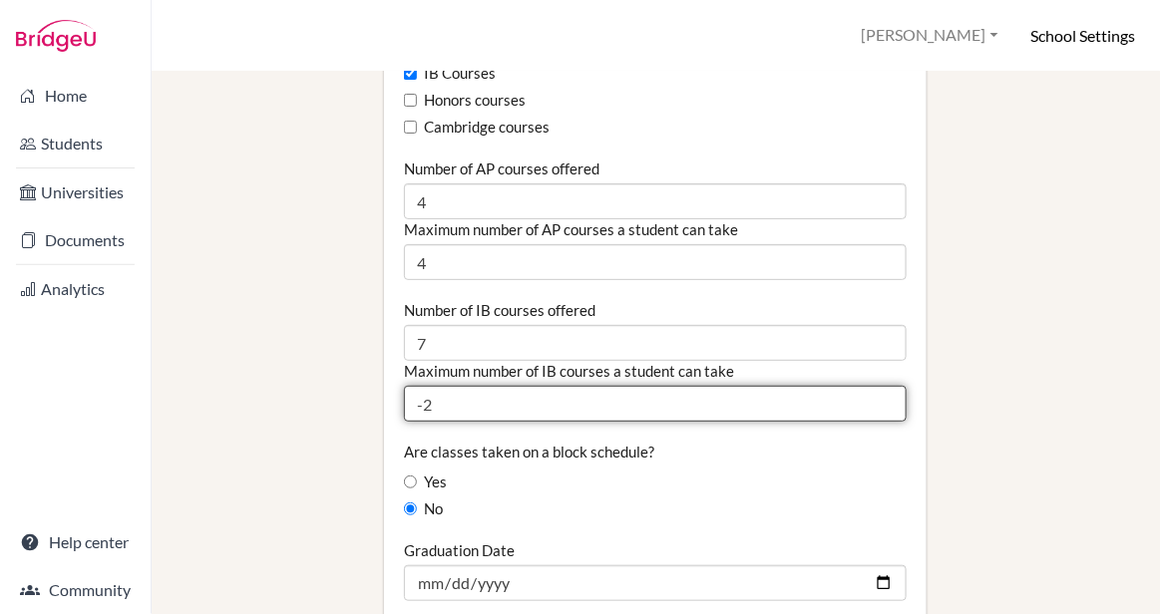
click at [547, 386] on input "-2" at bounding box center [655, 404] width 503 height 36
click at [886, 386] on input "-3" at bounding box center [655, 404] width 503 height 36
click at [886, 386] on input "-2" at bounding box center [655, 404] width 503 height 36
click at [886, 386] on input "-1" at bounding box center [655, 404] width 503 height 36
type input "0"
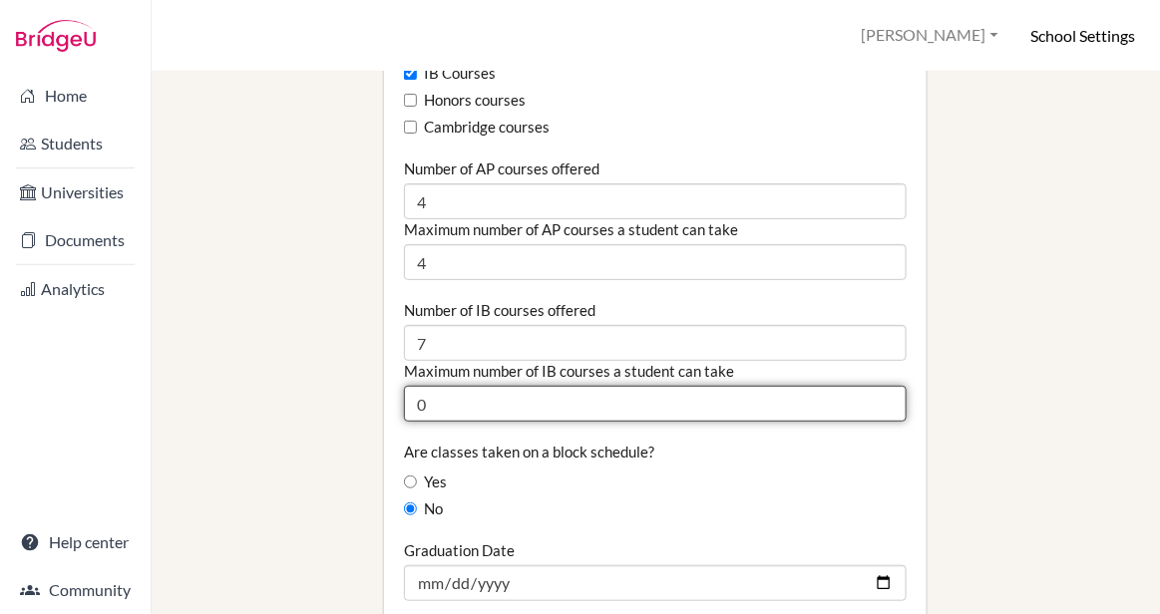
click at [886, 386] on input "0" at bounding box center [655, 404] width 503 height 36
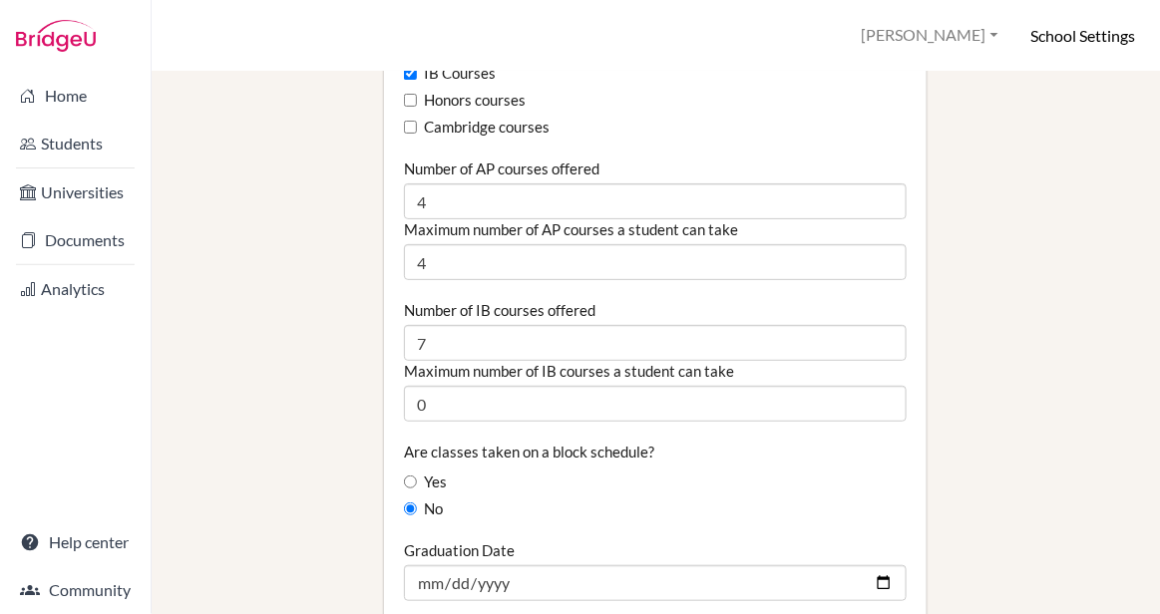
click at [786, 499] on div "No" at bounding box center [655, 510] width 503 height 22
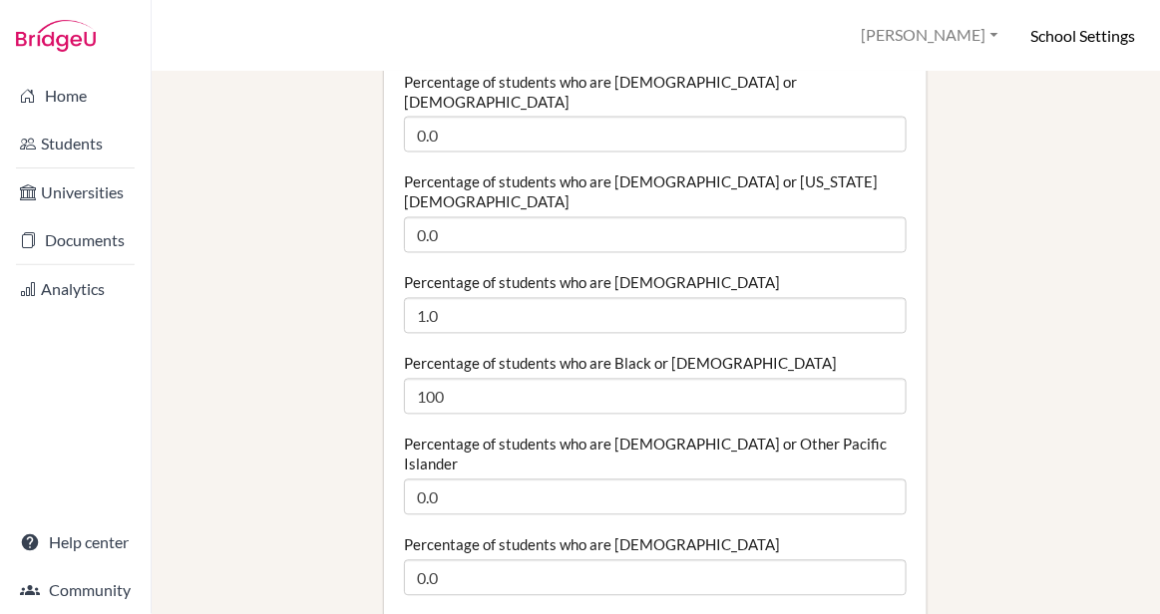
scroll to position [810, 0]
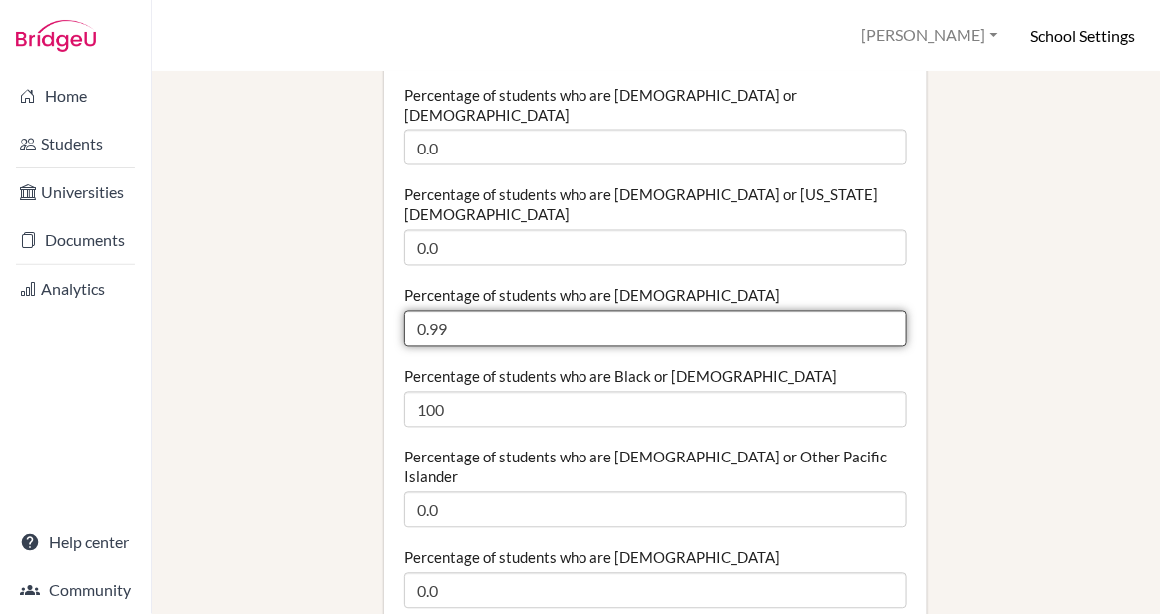
click at [887, 311] on input "0.99" at bounding box center [655, 329] width 503 height 36
click at [887, 311] on input "0.98" at bounding box center [655, 329] width 503 height 36
drag, startPoint x: 433, startPoint y: 292, endPoint x: 486, endPoint y: 292, distance: 52.9
click at [486, 311] on input "0.98" at bounding box center [655, 329] width 503 height 36
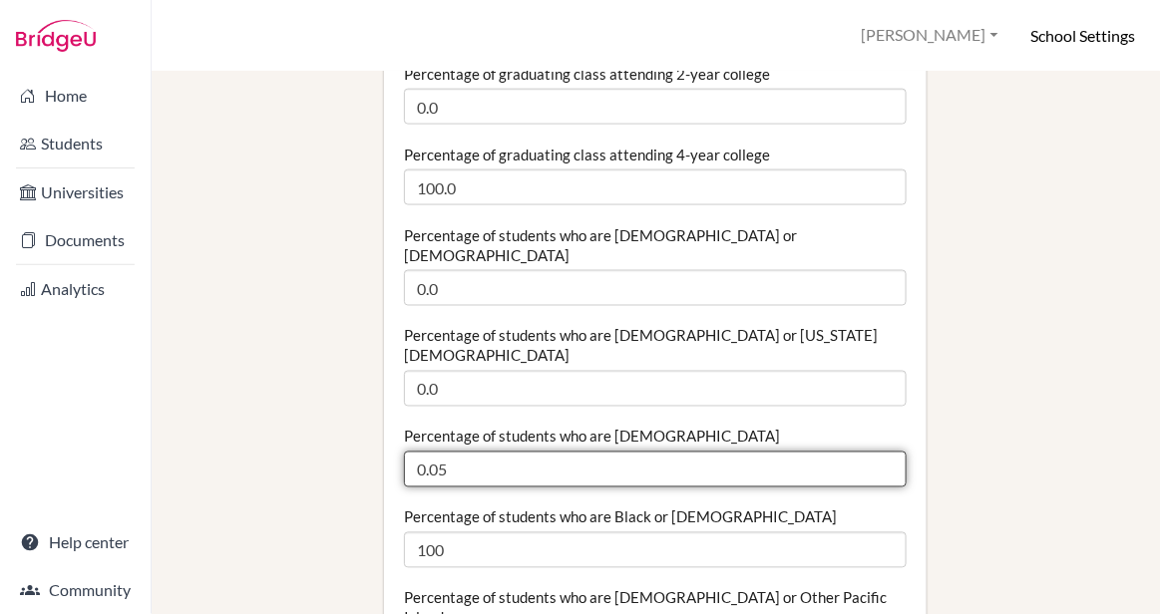
scroll to position [530, 0]
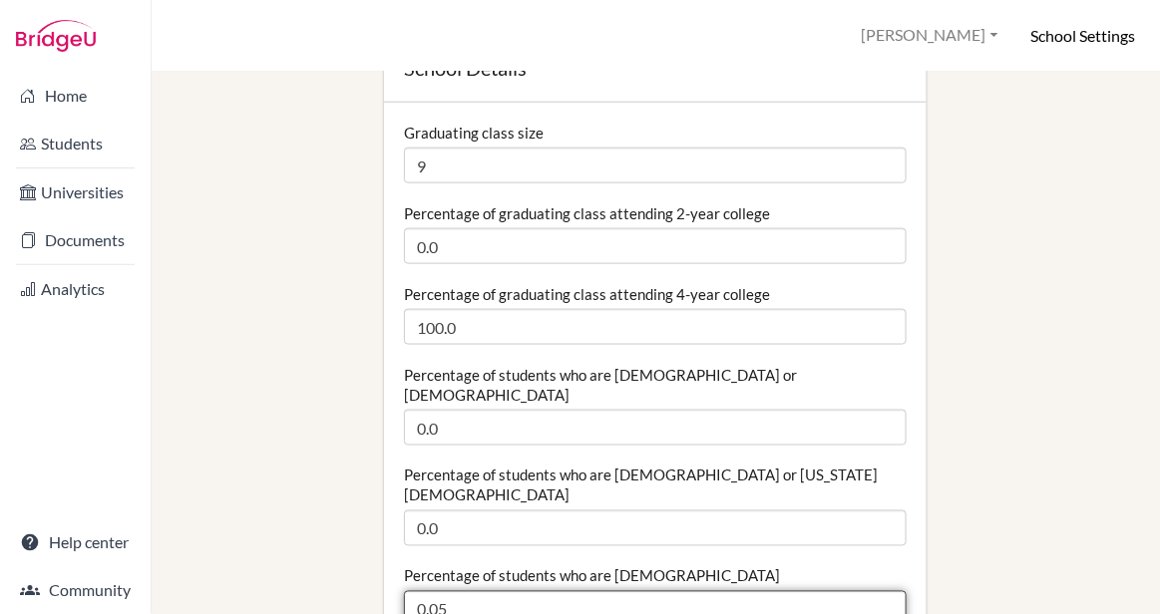
type input "0.05"
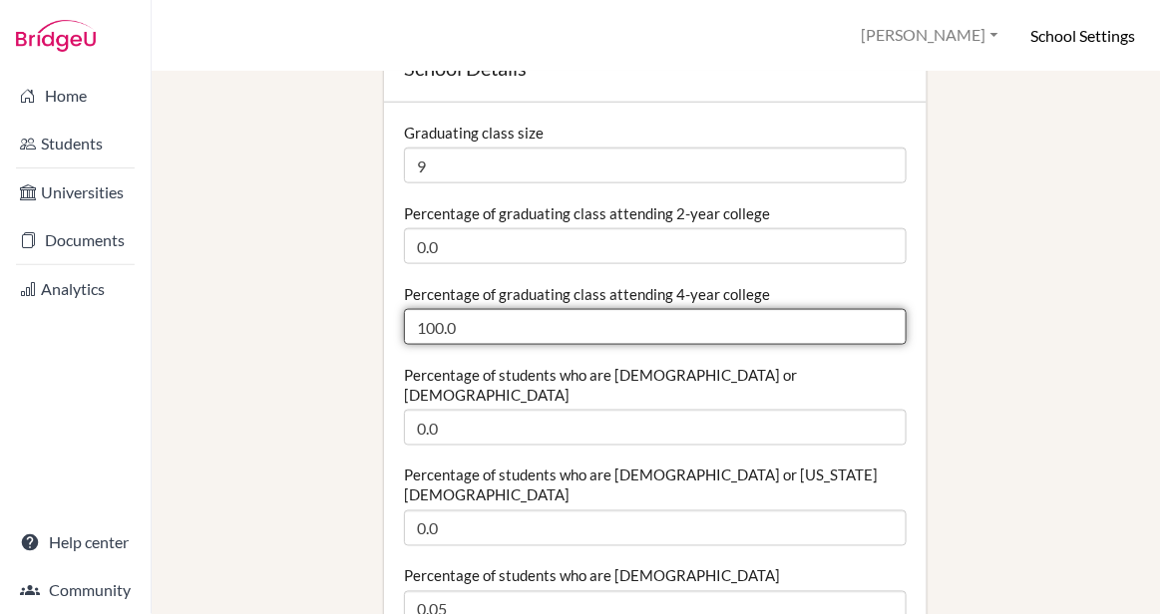
drag, startPoint x: 444, startPoint y: 327, endPoint x: 403, endPoint y: 326, distance: 40.9
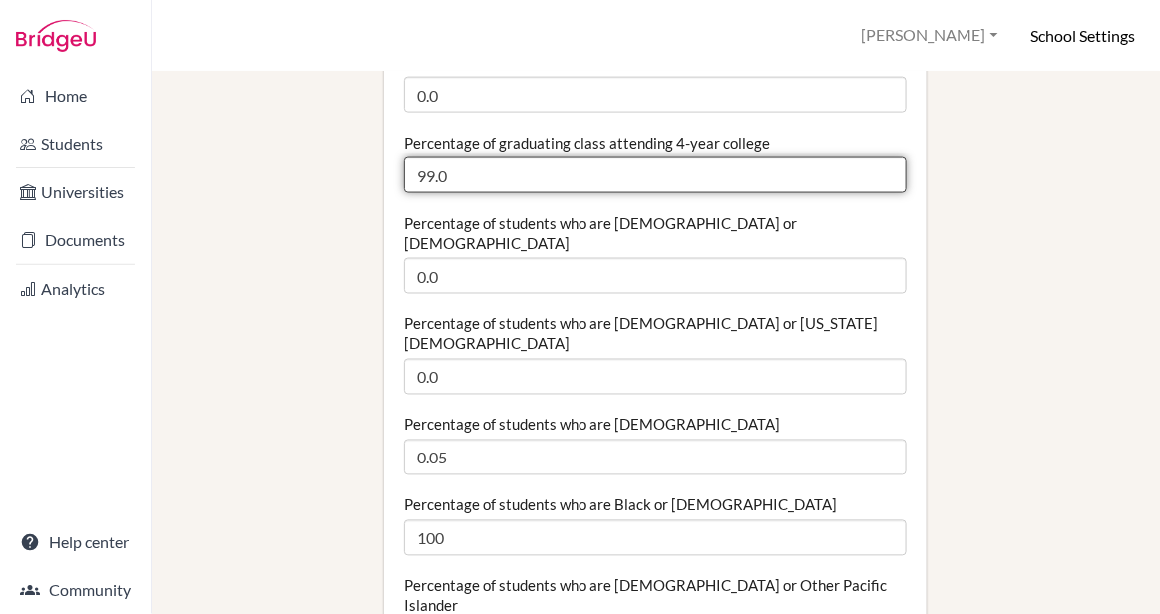
scroll to position [666, 0]
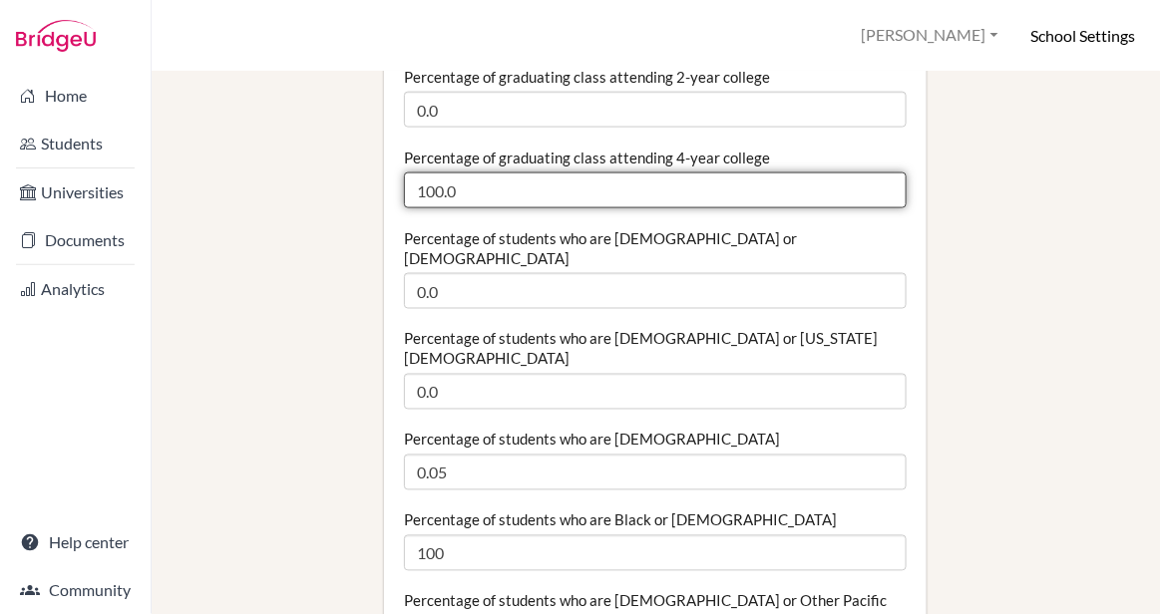
drag, startPoint x: 489, startPoint y: 188, endPoint x: 443, endPoint y: 191, distance: 46.0
click at [443, 191] on input "100.0" at bounding box center [655, 191] width 503 height 36
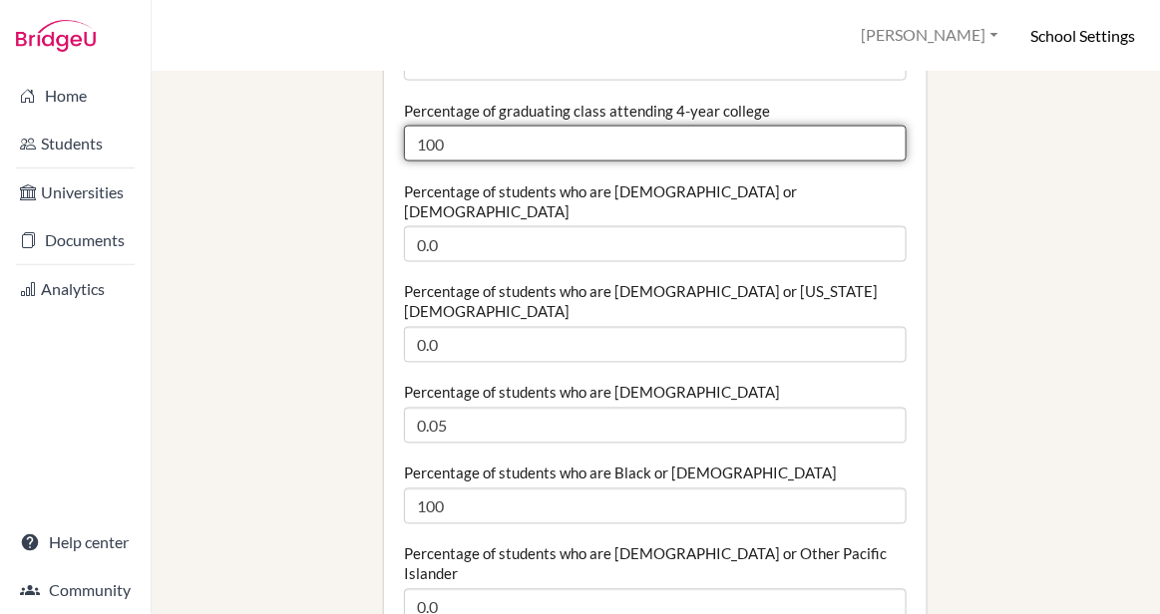
scroll to position [715, 0]
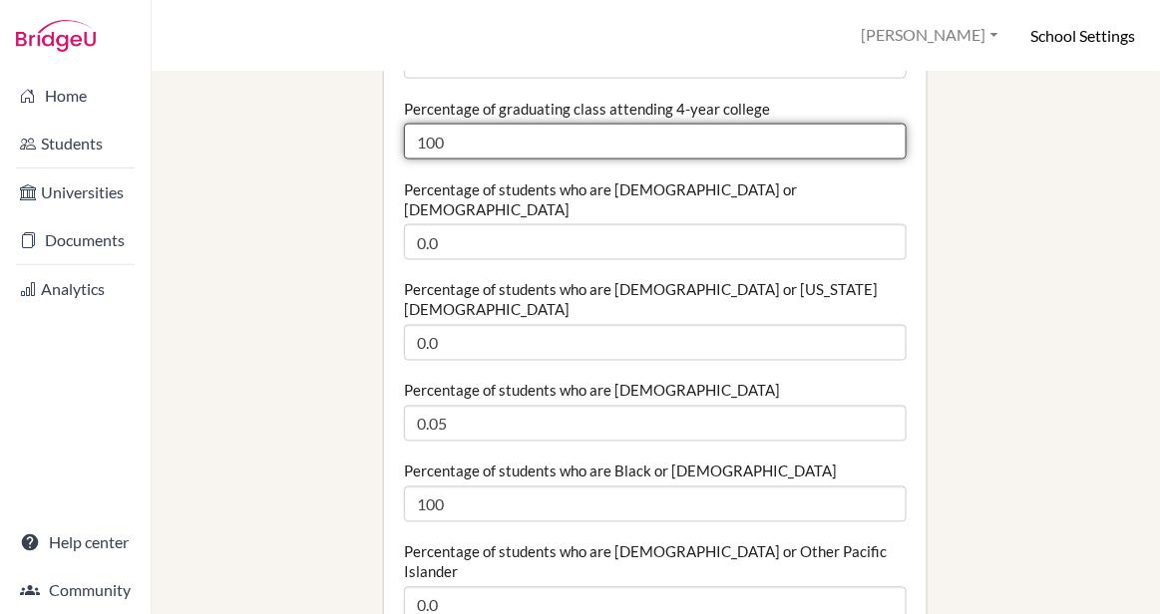
type input "100"
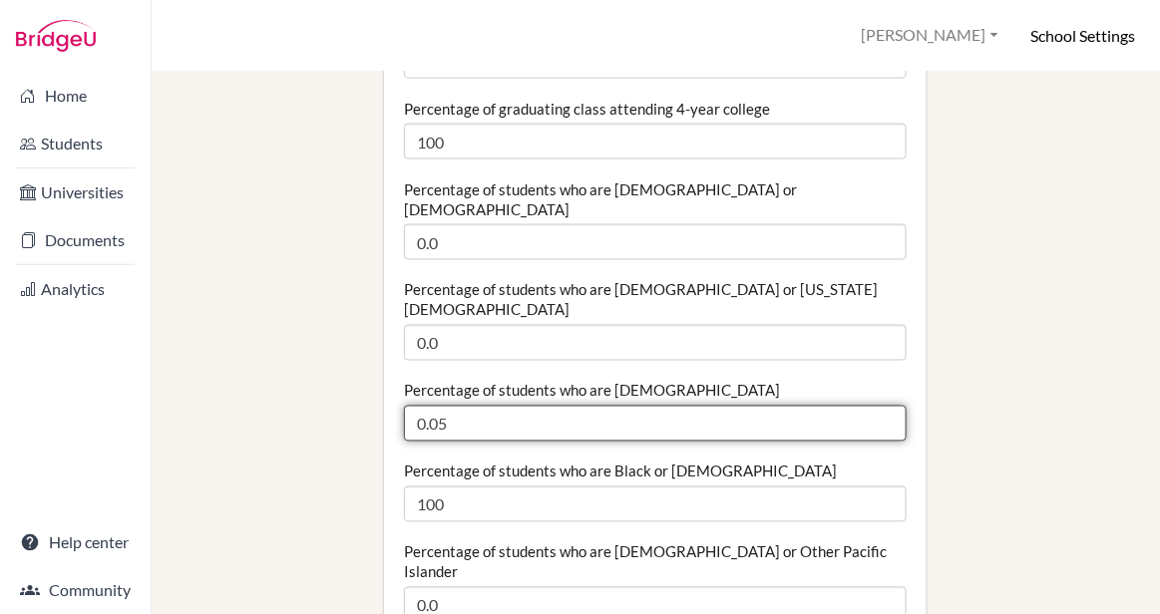
drag, startPoint x: 439, startPoint y: 384, endPoint x: 484, endPoint y: 383, distance: 44.9
click at [484, 406] on input "0.05" at bounding box center [655, 424] width 503 height 36
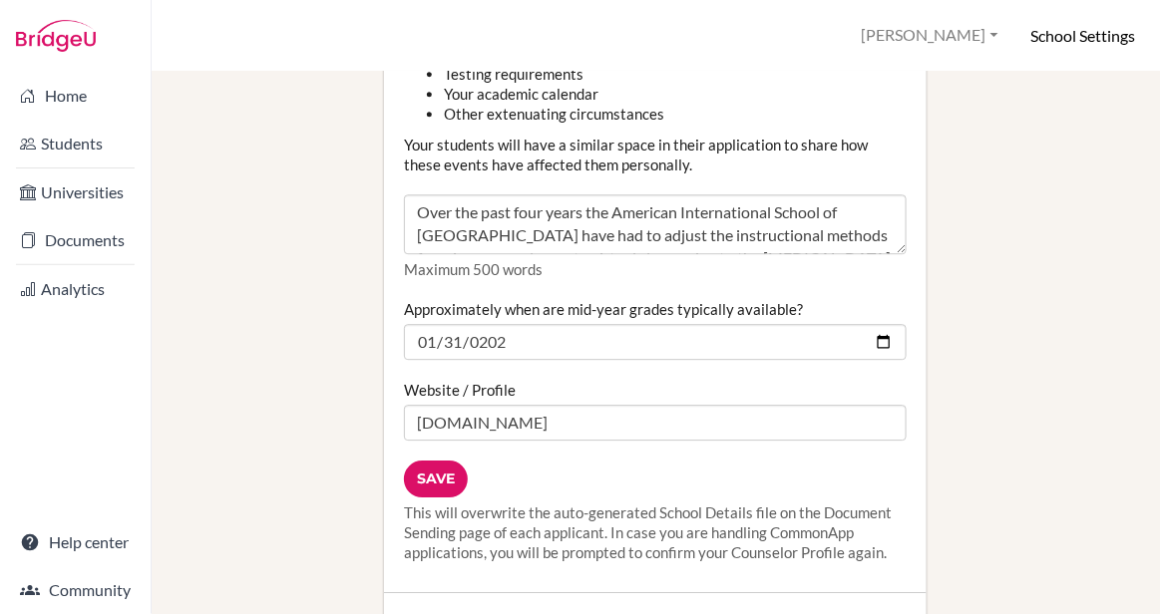
scroll to position [3091, 0]
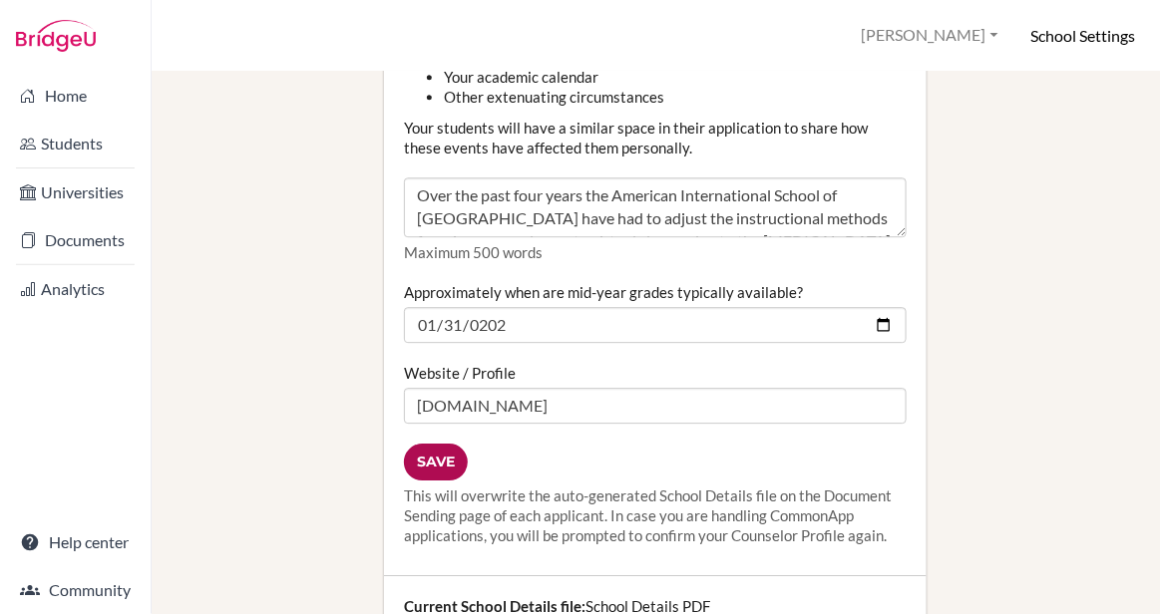
type input "0.0"
click at [437, 444] on input "Save" at bounding box center [436, 462] width 64 height 37
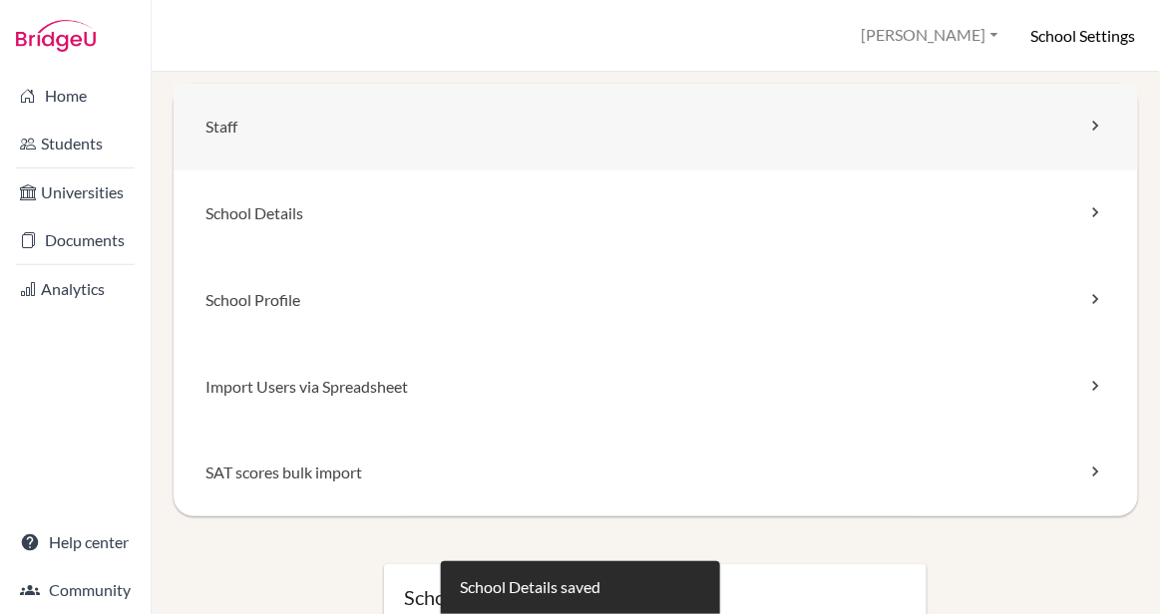
click at [293, 125] on link "Staff" at bounding box center [656, 127] width 965 height 87
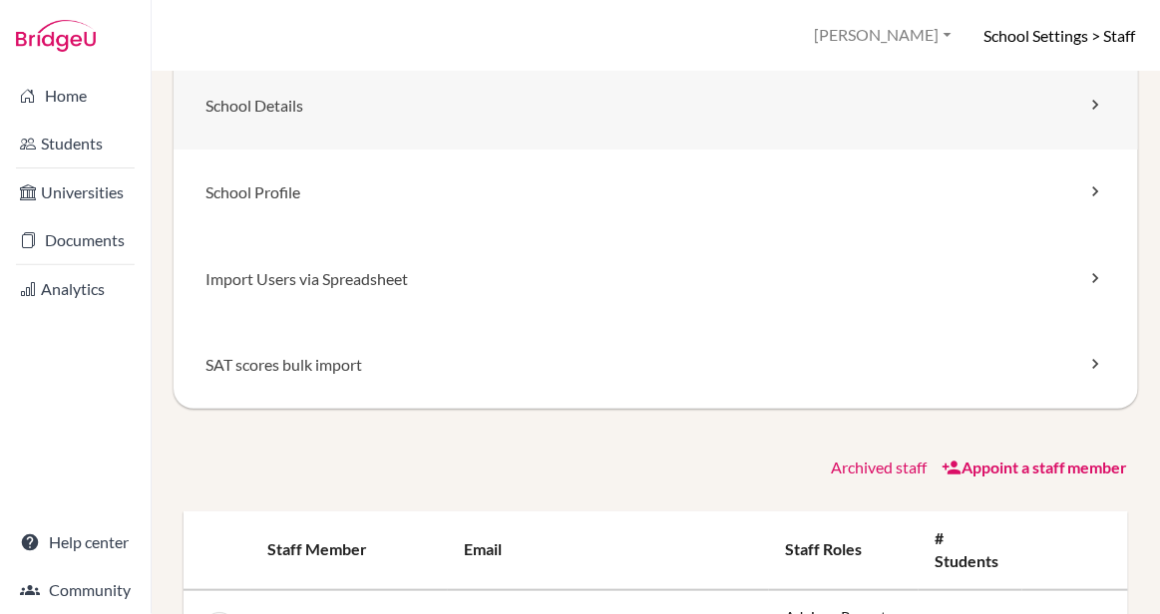
scroll to position [395, 0]
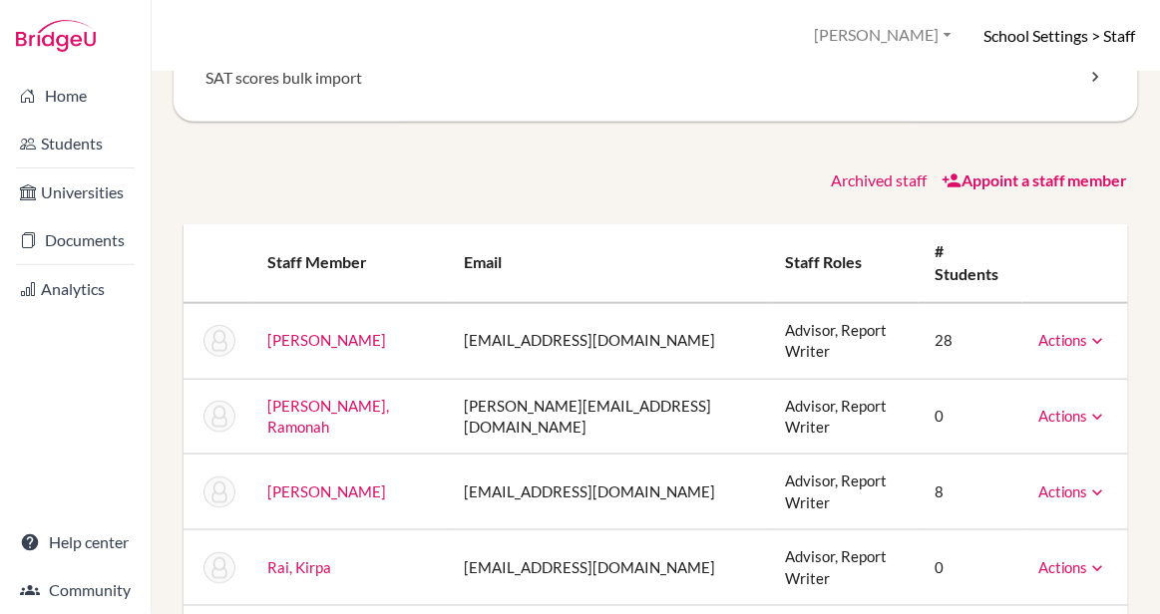
click at [1096, 559] on icon at bounding box center [1098, 569] width 20 height 20
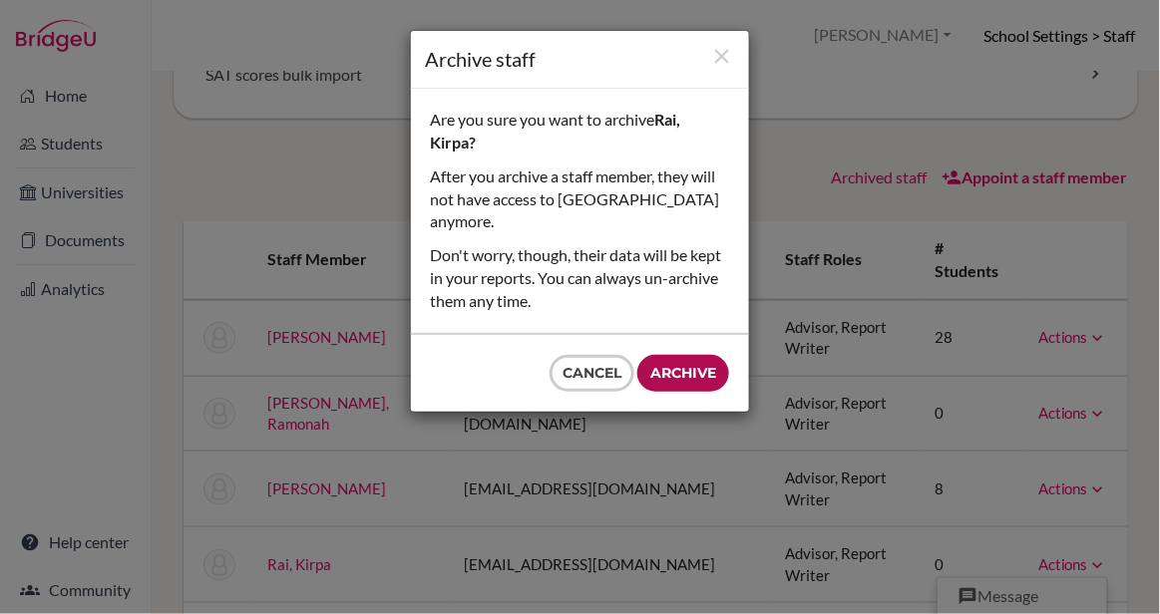
click at [711, 365] on input "Archive" at bounding box center [683, 373] width 92 height 37
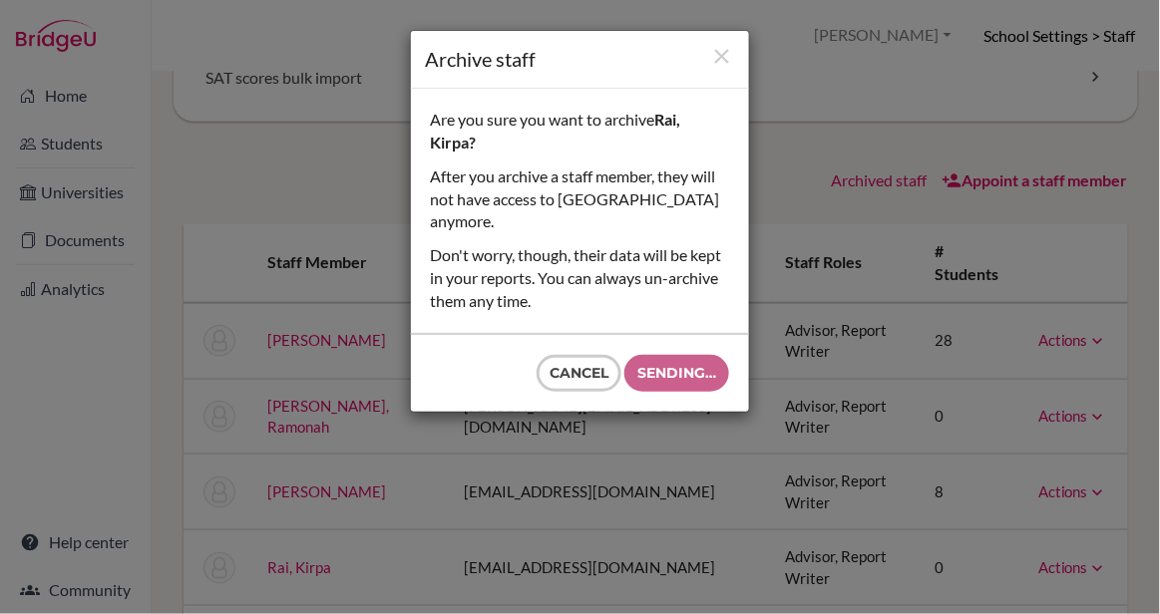
type input "Archive"
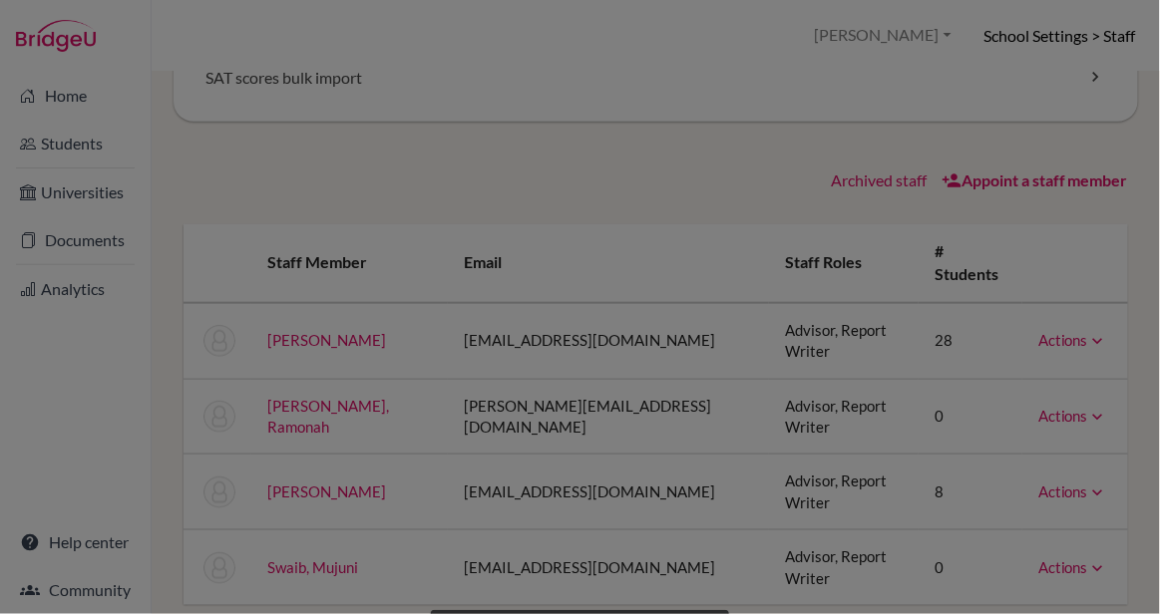
scroll to position [330, 0]
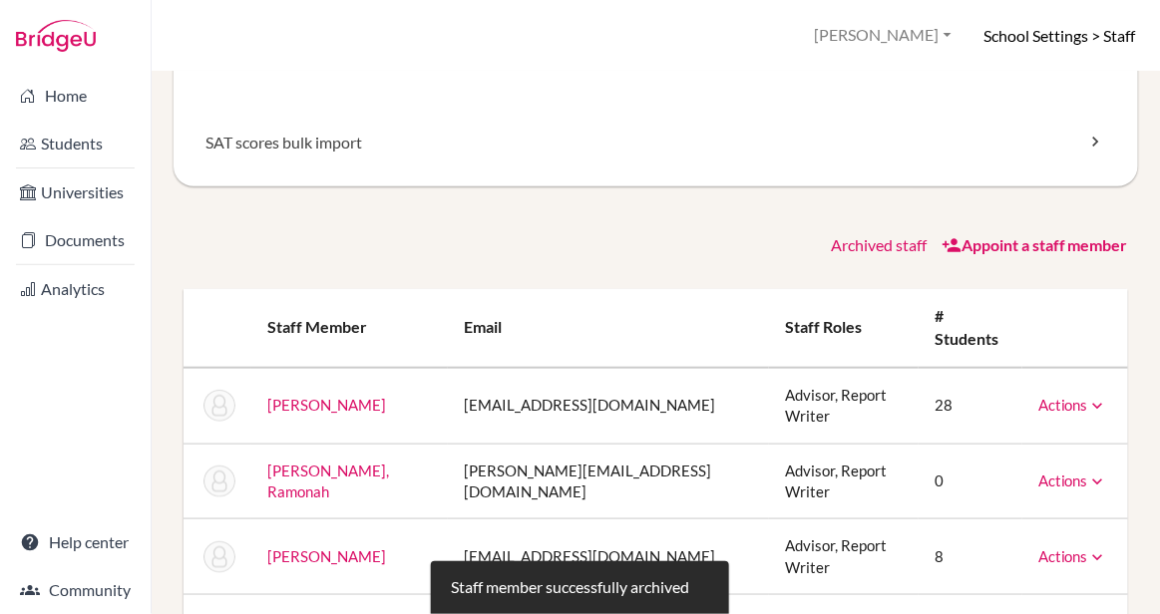
click at [1097, 574] on div "Staff member successfully archived" at bounding box center [580, 588] width 1160 height 53
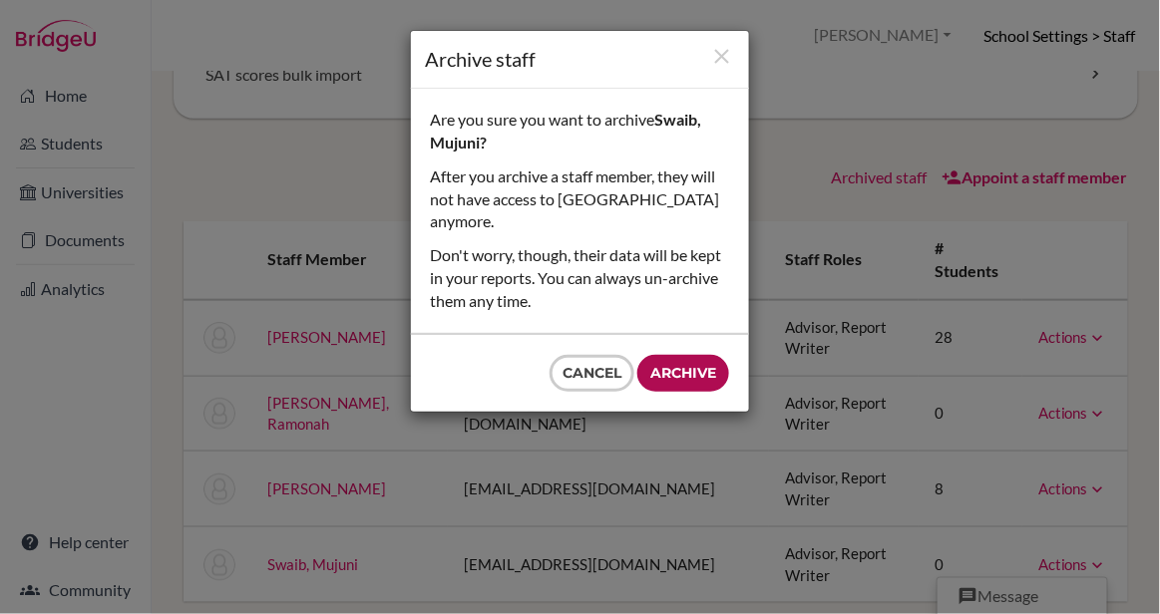
click at [681, 355] on input "Archive" at bounding box center [683, 373] width 92 height 37
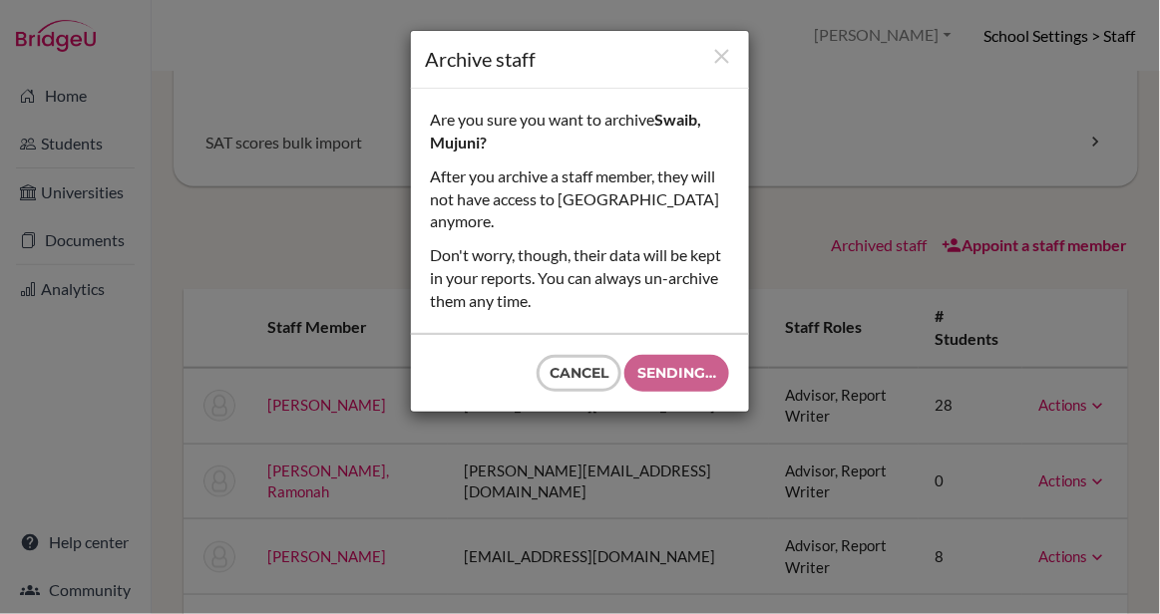
type input "Archive"
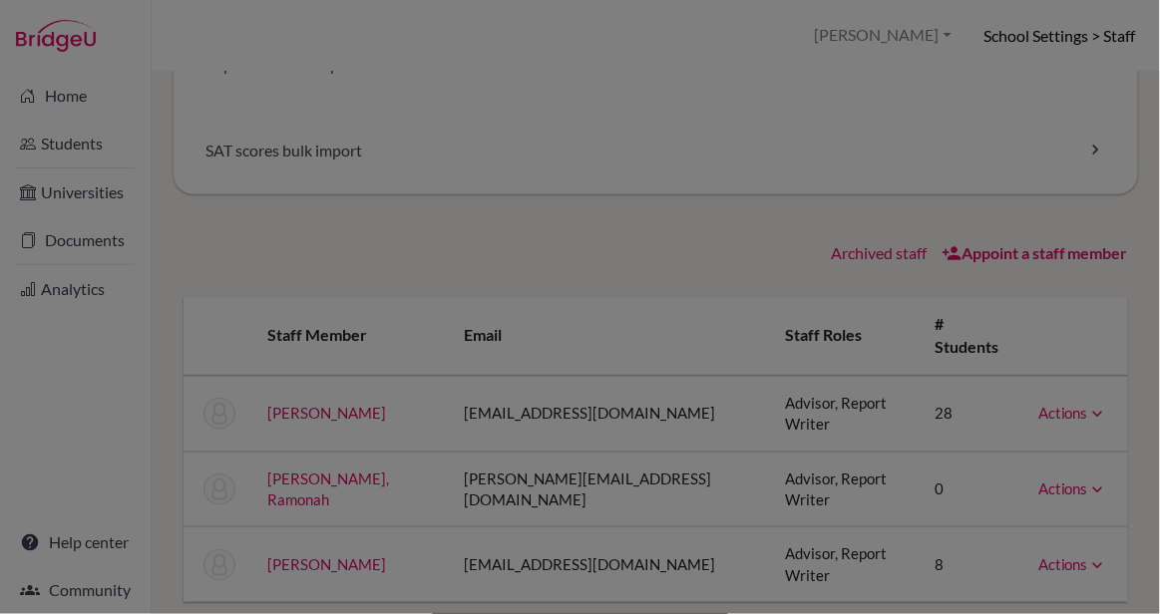
scroll to position [265, 0]
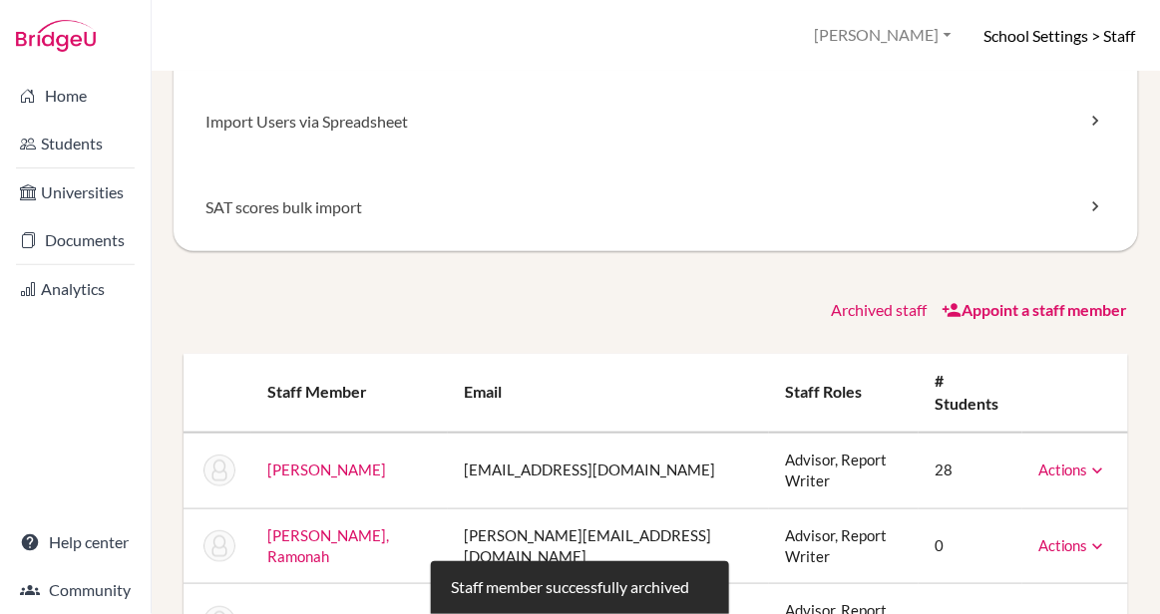
click at [1080, 537] on link "Actions" at bounding box center [1073, 546] width 70 height 18
click at [1032, 592] on div "Staff member successfully archived" at bounding box center [580, 588] width 1160 height 53
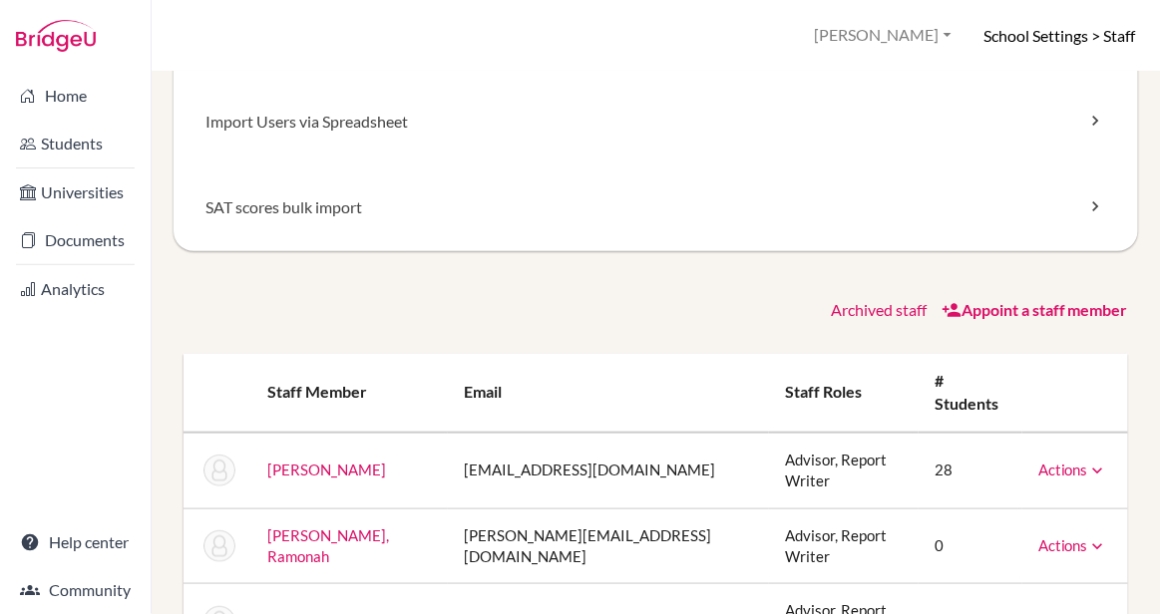
click at [1056, 537] on link "Actions" at bounding box center [1073, 546] width 70 height 18
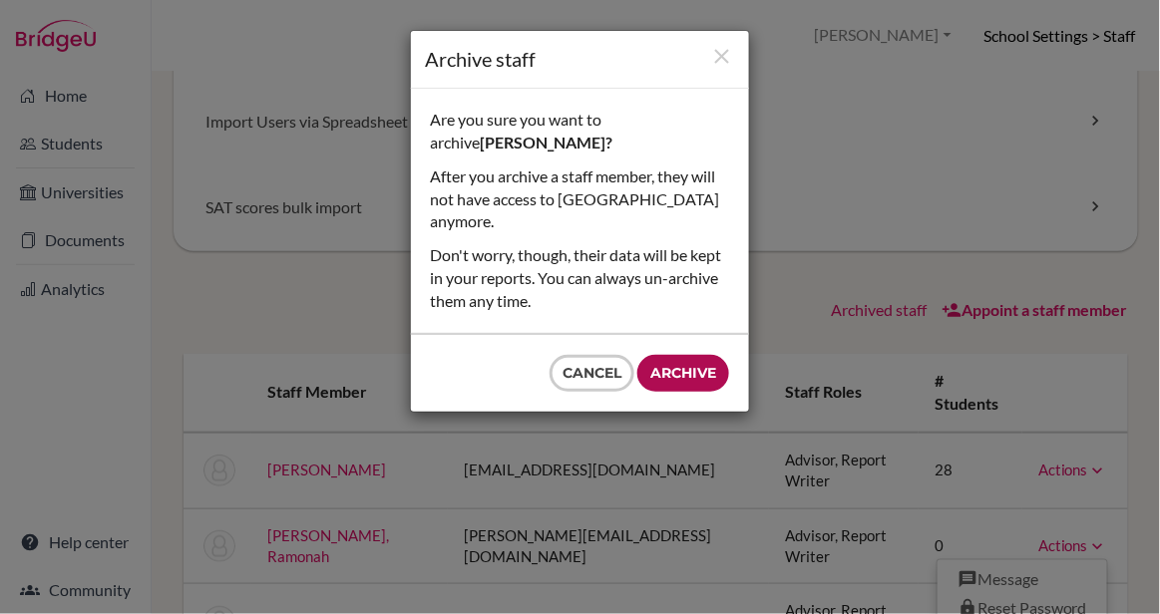
click at [708, 355] on input "Archive" at bounding box center [683, 373] width 92 height 37
type input "Archive"
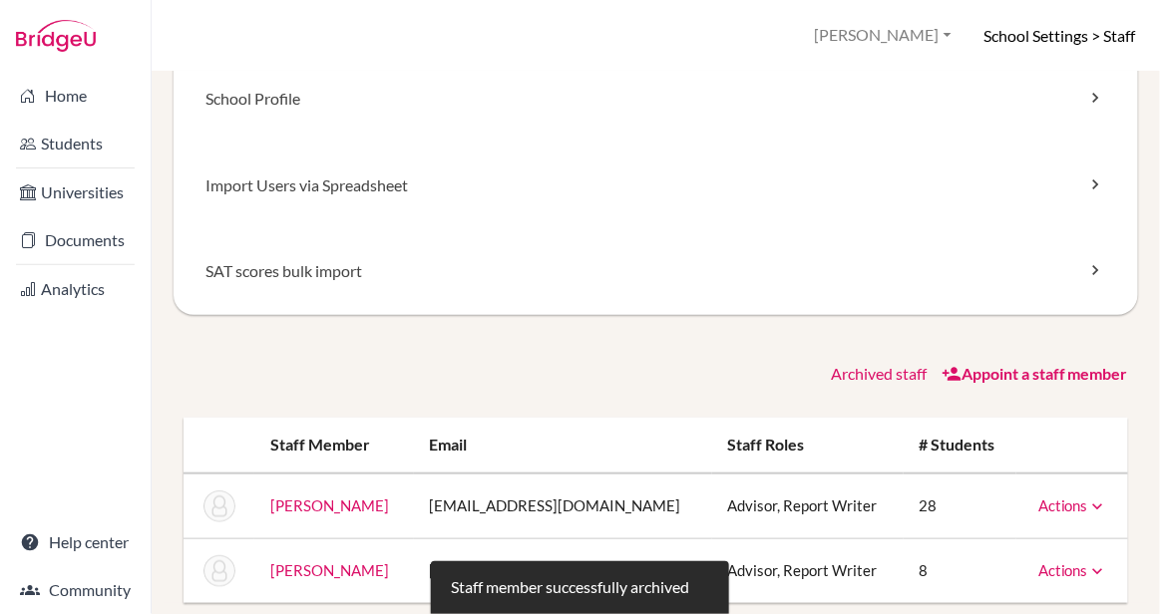
click at [1057, 564] on div "Staff member successfully archived" at bounding box center [580, 588] width 1160 height 53
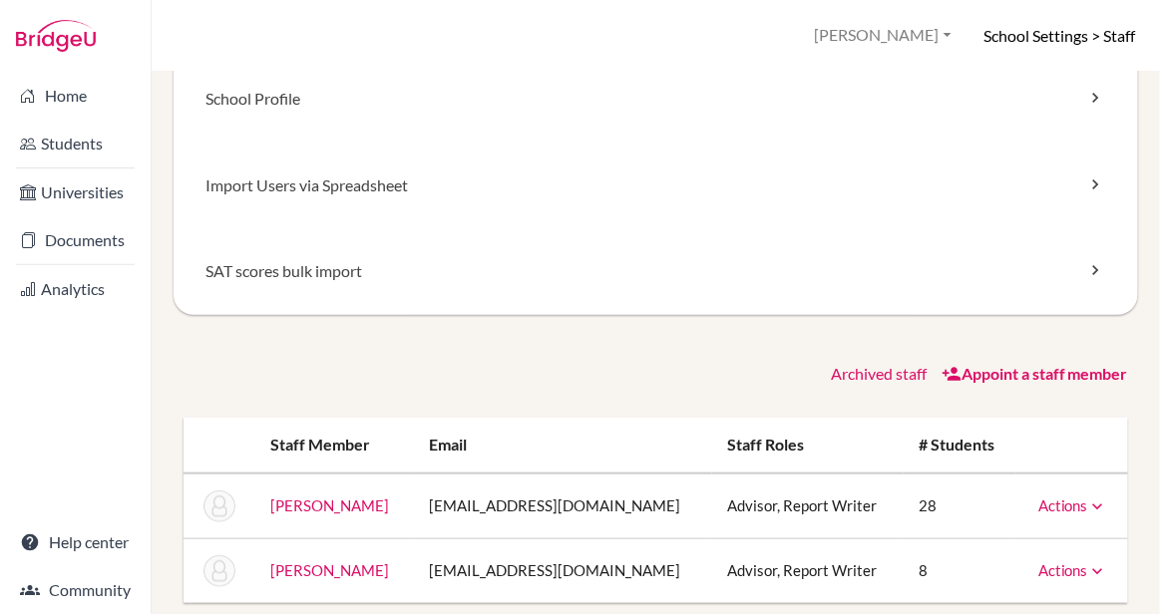
click at [1057, 567] on link "Actions" at bounding box center [1073, 571] width 70 height 18
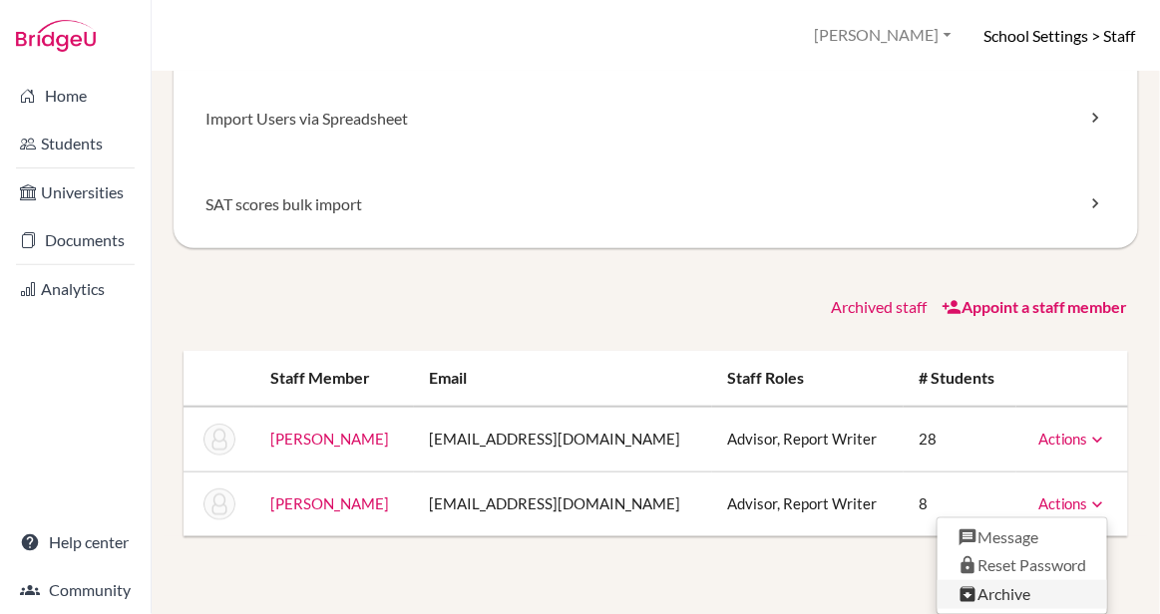
click at [1012, 594] on link "Archive" at bounding box center [1023, 595] width 170 height 29
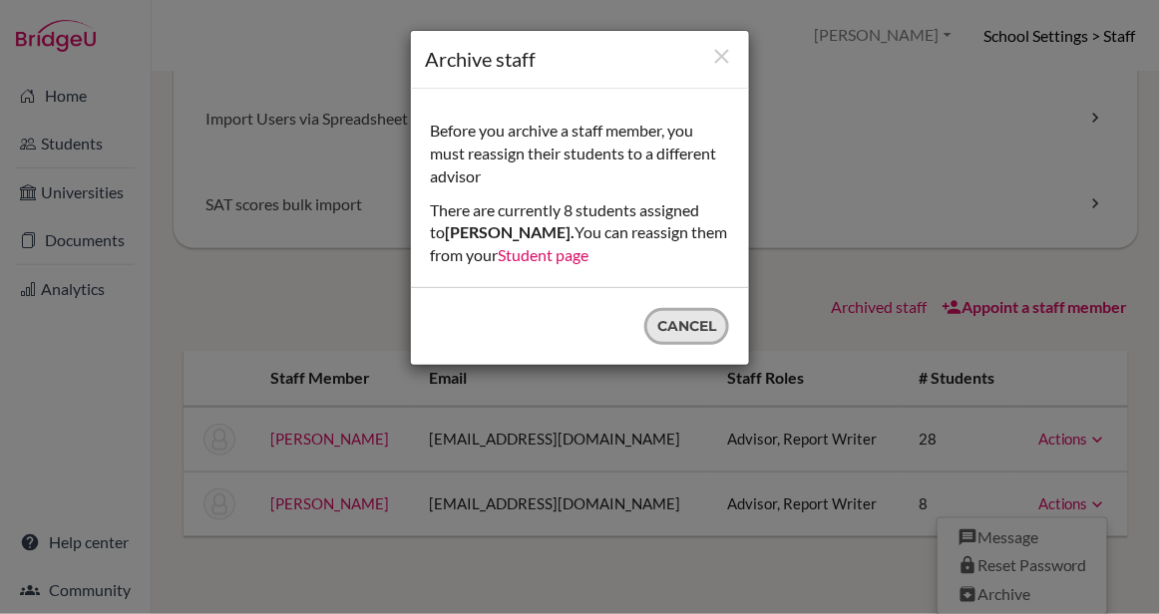
click at [680, 328] on button "Cancel" at bounding box center [686, 326] width 85 height 37
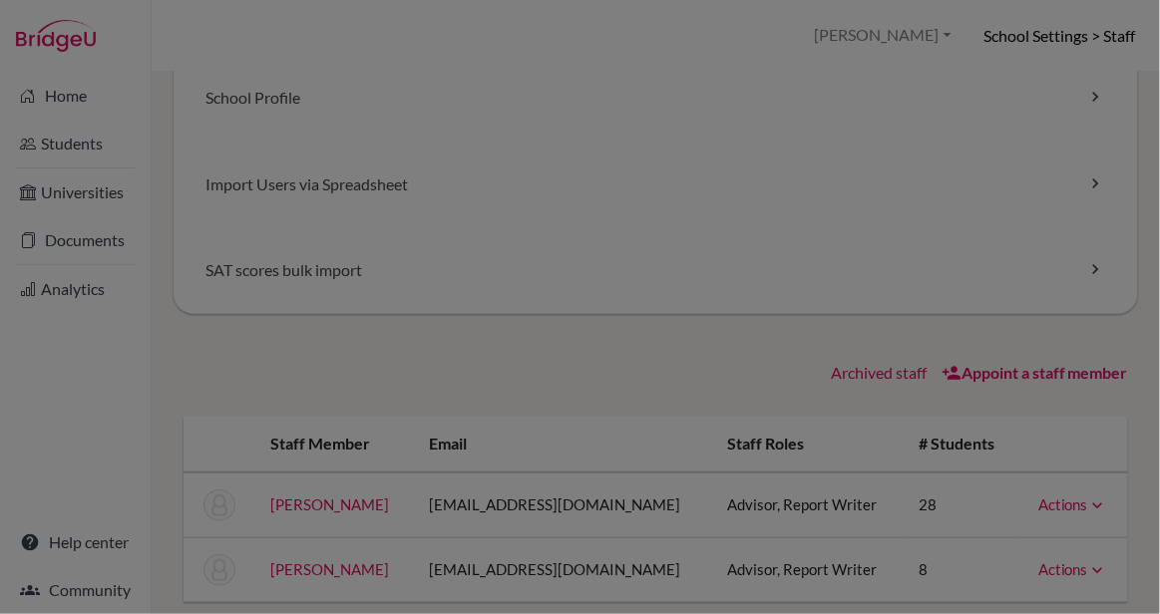
scroll to position [201, 0]
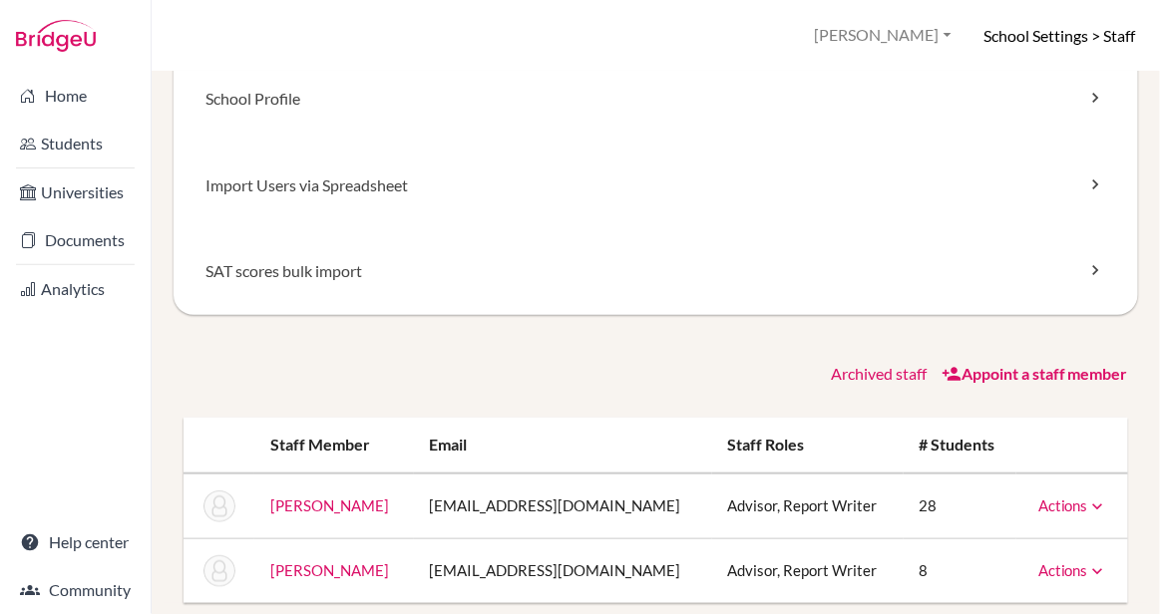
click at [1070, 572] on link "Actions" at bounding box center [1073, 571] width 70 height 18
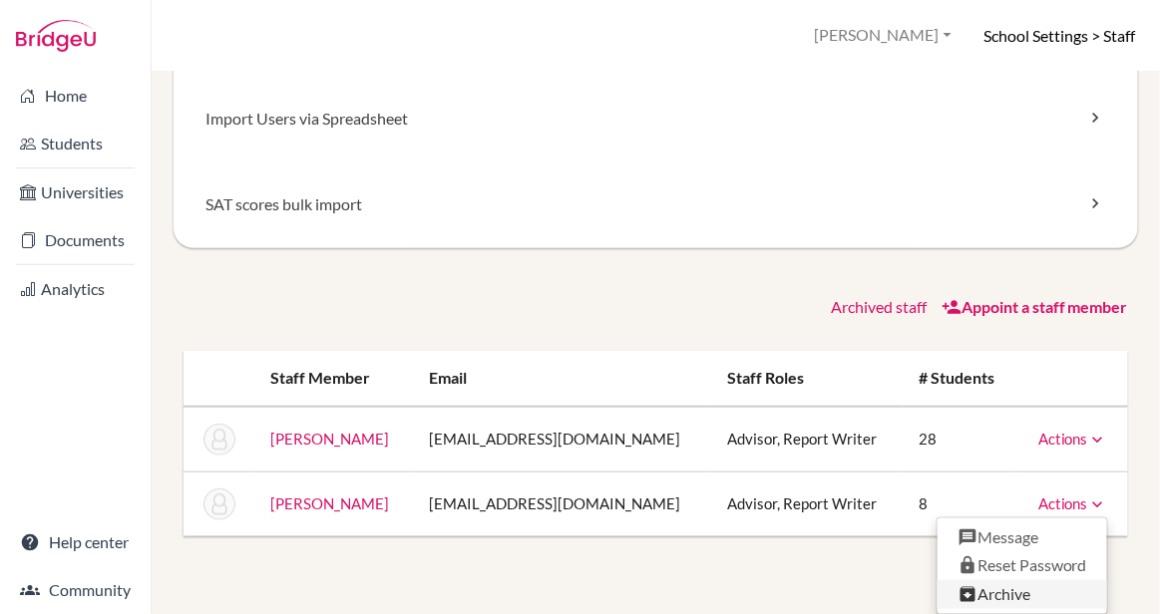
click at [1022, 595] on link "Archive" at bounding box center [1023, 595] width 170 height 29
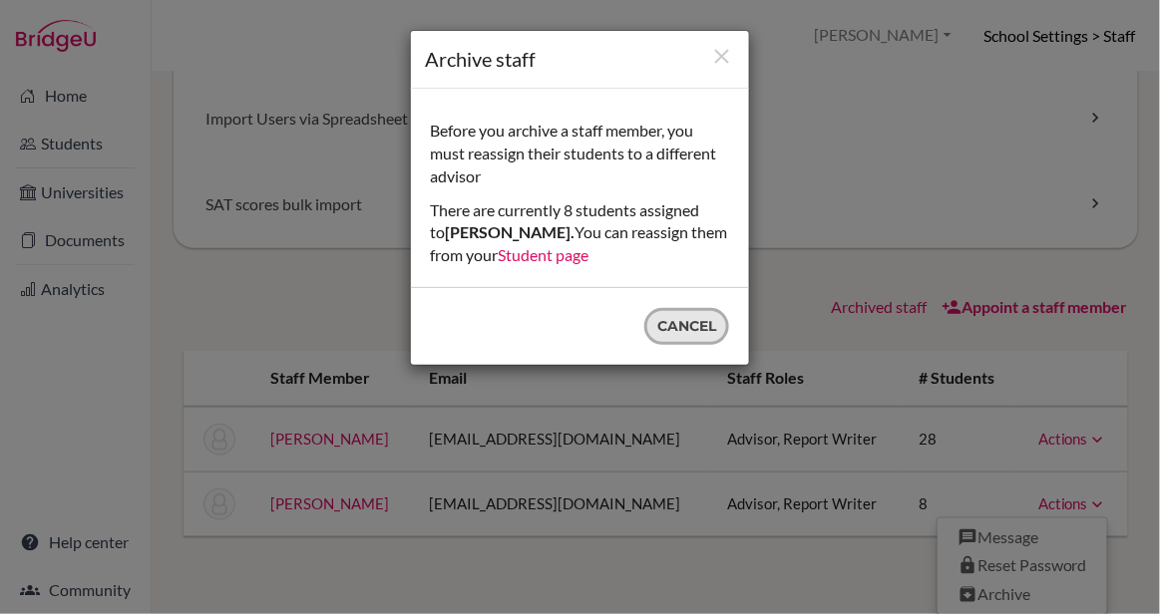
click at [681, 326] on button "Cancel" at bounding box center [686, 326] width 85 height 37
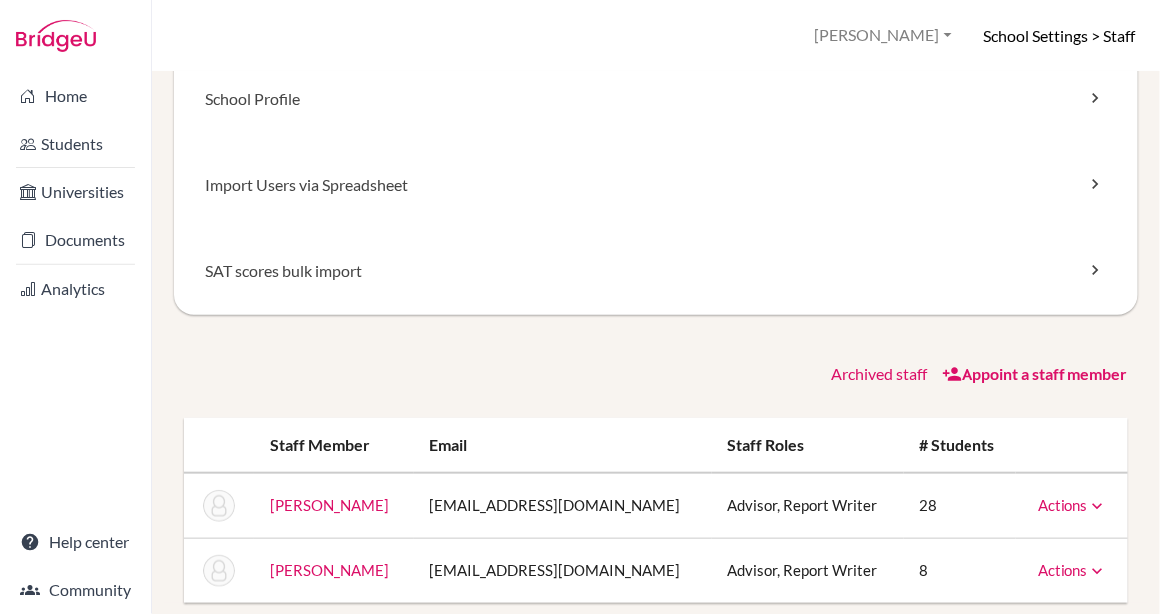
click at [906, 569] on td "8" at bounding box center [961, 571] width 114 height 65
click at [617, 353] on div "Staff School Details School Profile Import Users via Spreadsheet SAT scores bul…" at bounding box center [656, 242] width 965 height 721
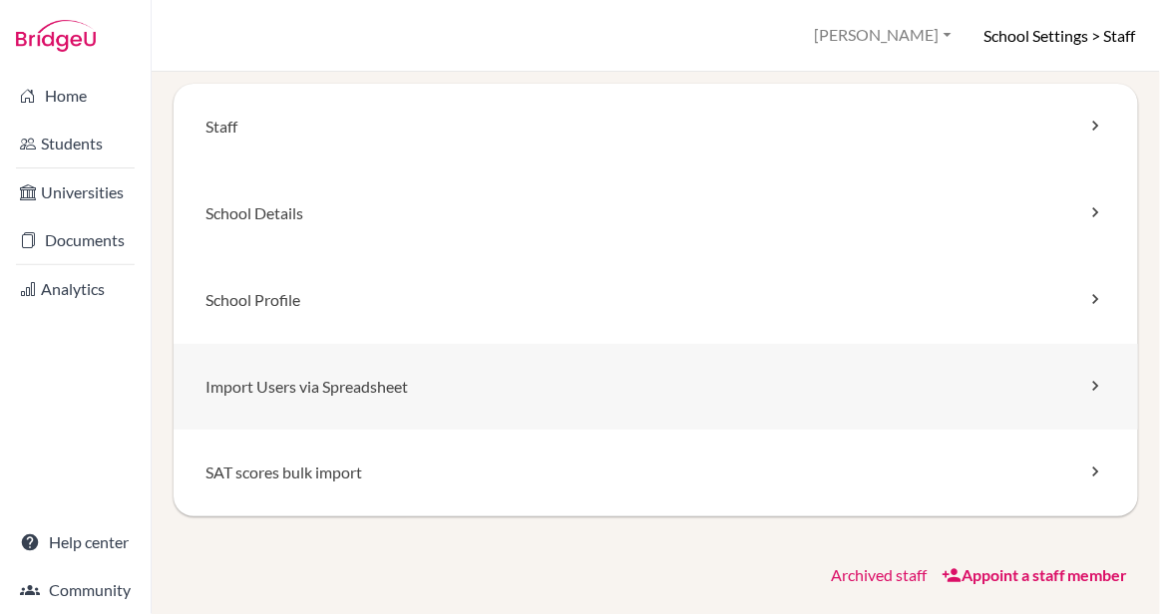
click at [609, 369] on link "Import Users via Spreadsheet" at bounding box center [656, 387] width 965 height 87
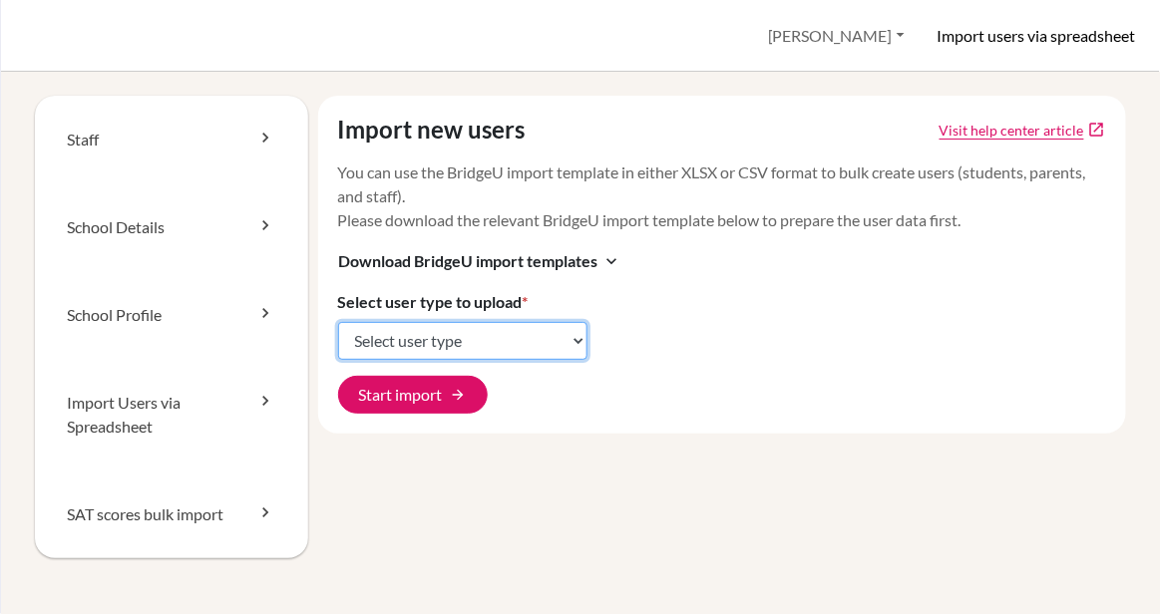
click at [563, 339] on select "Select user type Students Students and parents Parents Advisors Report writers" at bounding box center [462, 341] width 249 height 38
click at [190, 516] on link "SAT scores bulk import" at bounding box center [171, 515] width 273 height 88
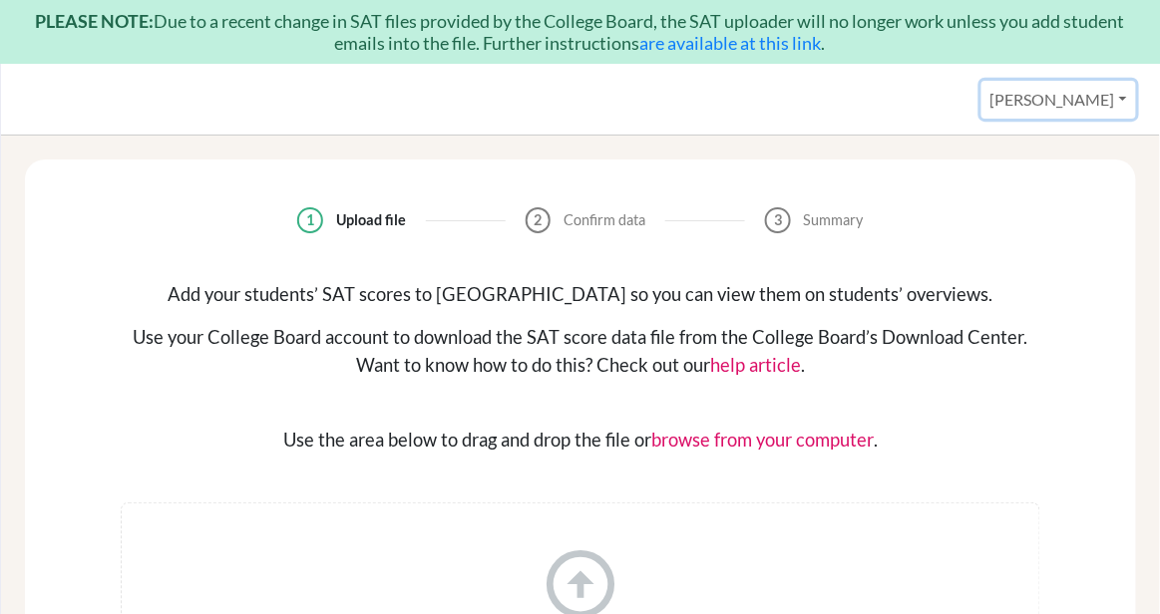
click at [1082, 98] on button "[PERSON_NAME]" at bounding box center [1059, 100] width 155 height 38
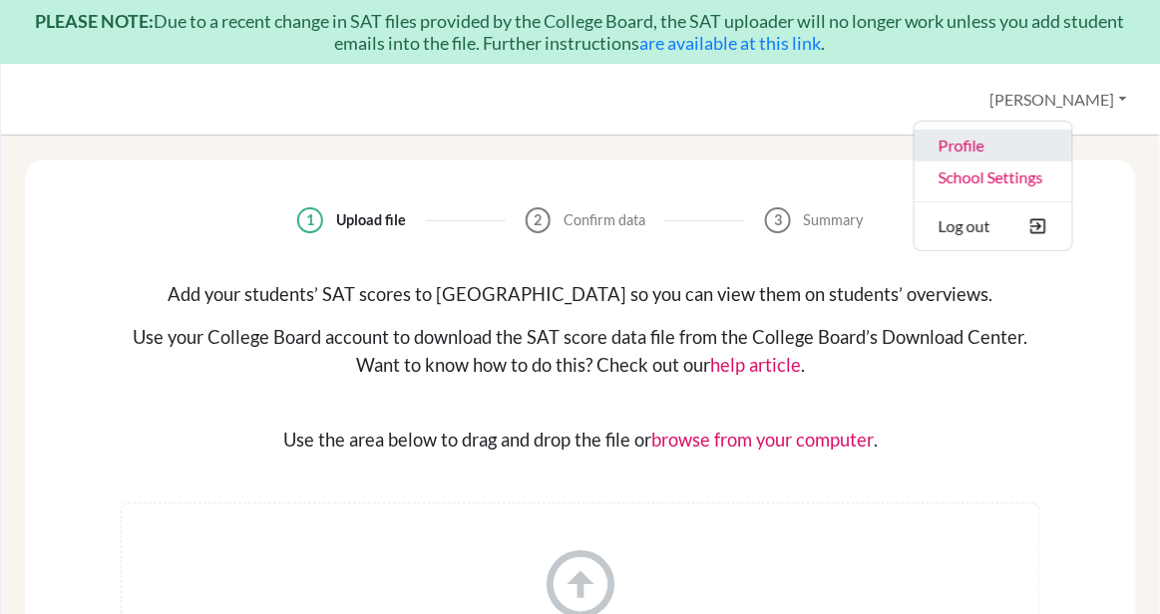
click at [1012, 142] on link "Profile" at bounding box center [994, 146] width 158 height 32
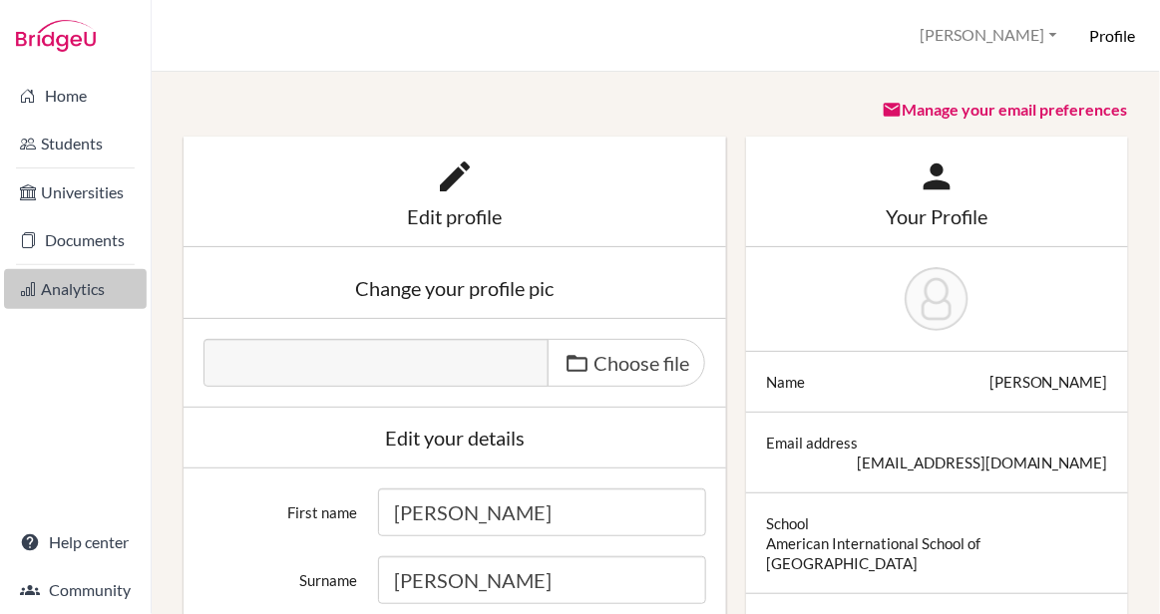
click at [82, 283] on link "Analytics" at bounding box center [75, 289] width 143 height 40
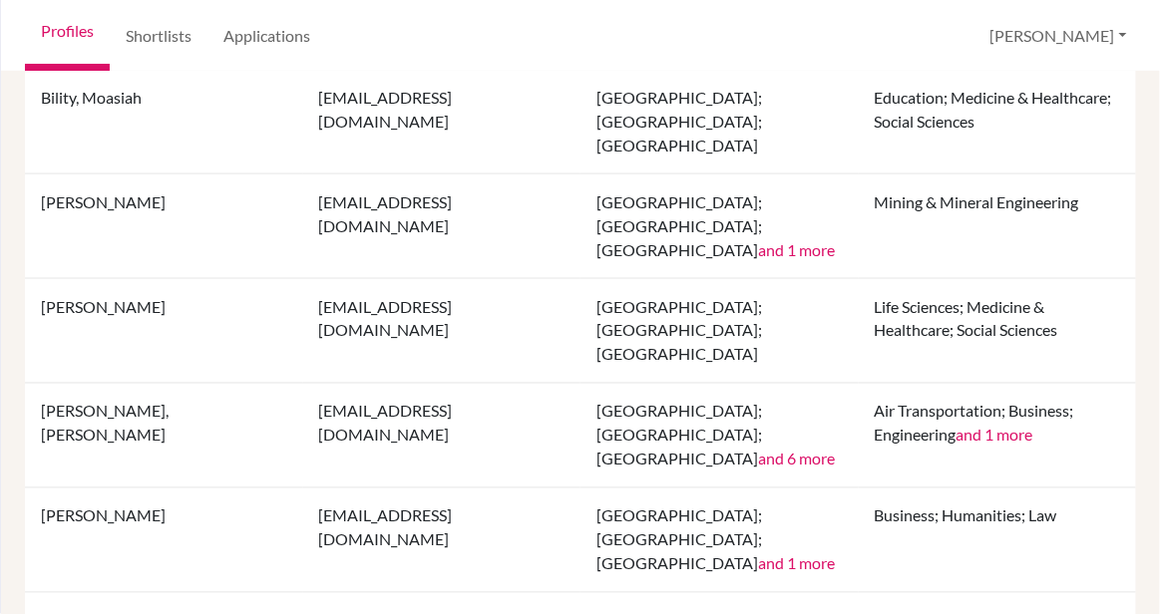
scroll to position [670, 0]
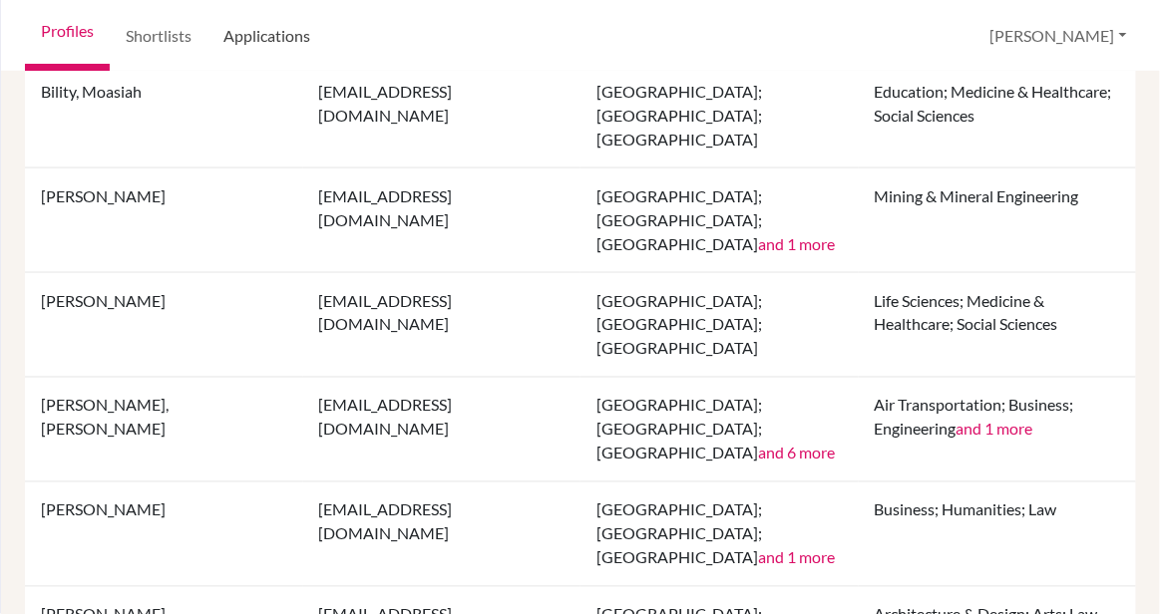
click at [238, 36] on link "Applications" at bounding box center [266, 36] width 119 height 72
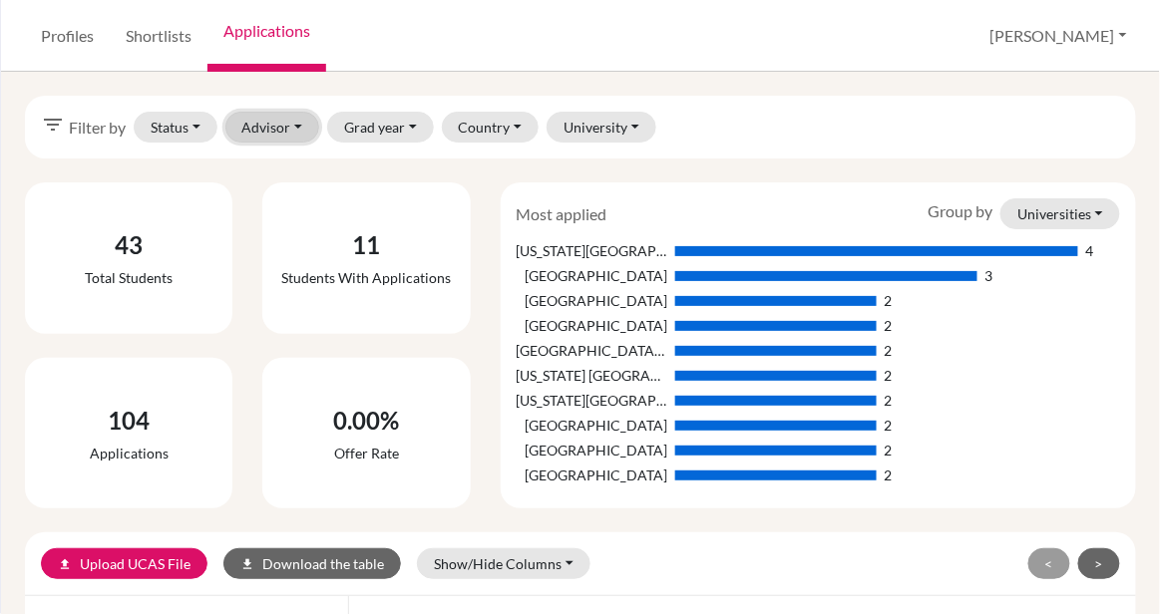
click at [279, 131] on button "Advisor" at bounding box center [272, 127] width 95 height 31
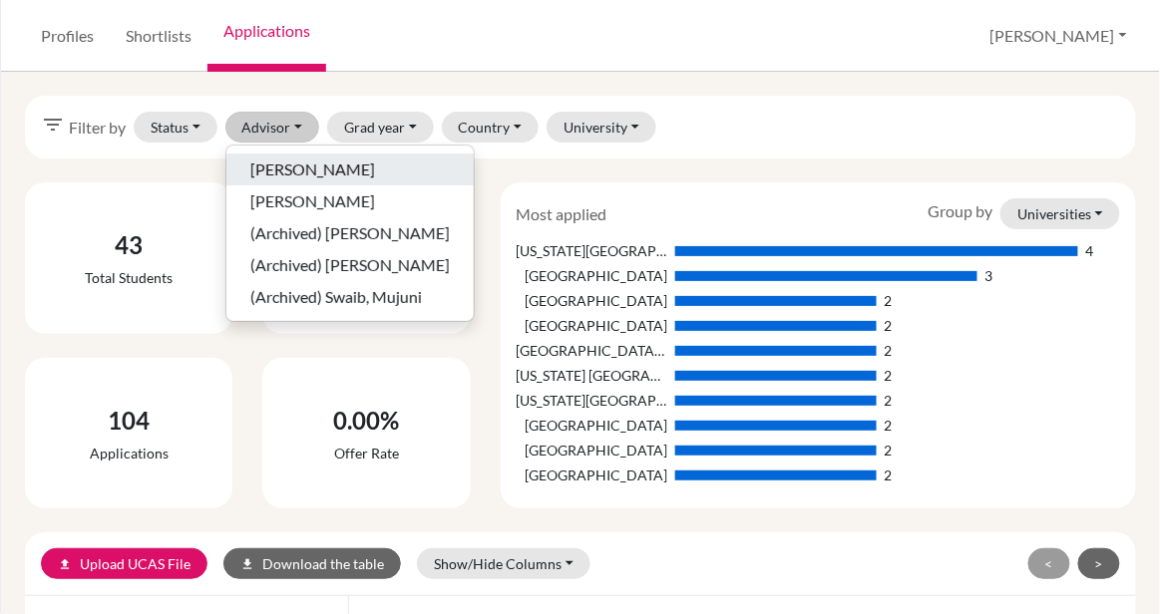
click at [286, 179] on span "[PERSON_NAME]" at bounding box center [312, 170] width 125 height 24
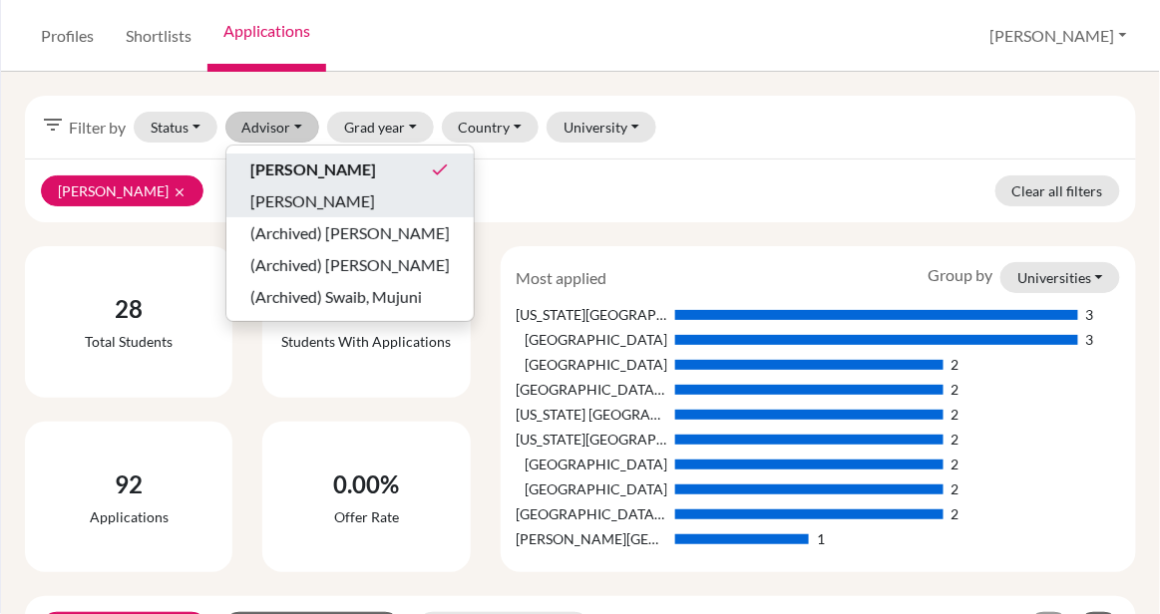
click at [298, 190] on span "[PERSON_NAME]" at bounding box center [312, 202] width 125 height 24
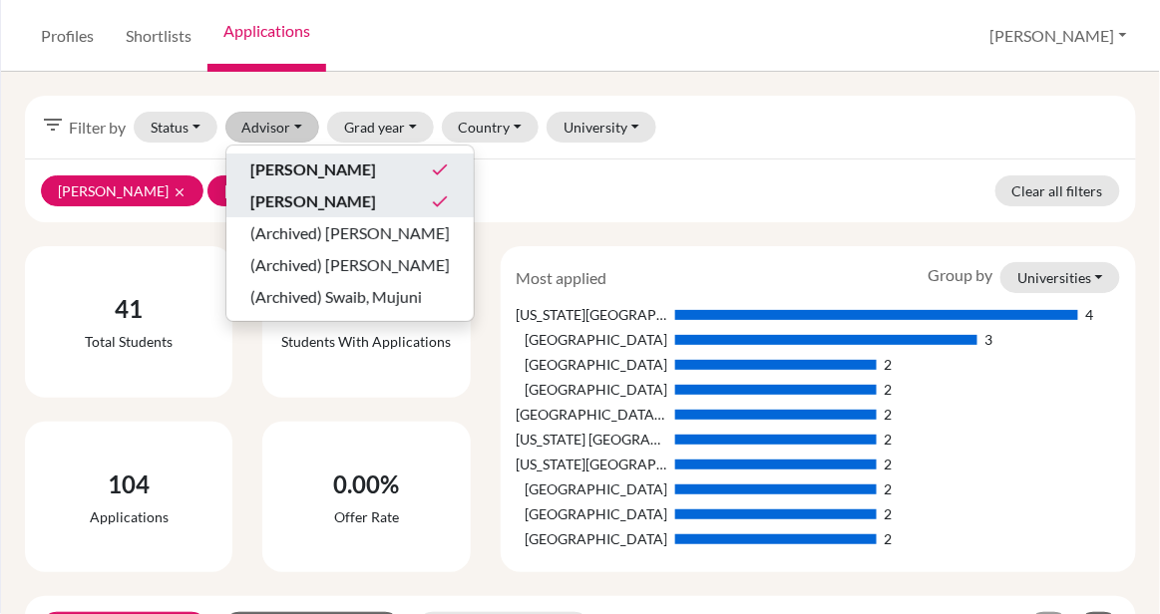
click at [297, 161] on span "[PERSON_NAME]" at bounding box center [313, 170] width 126 height 24
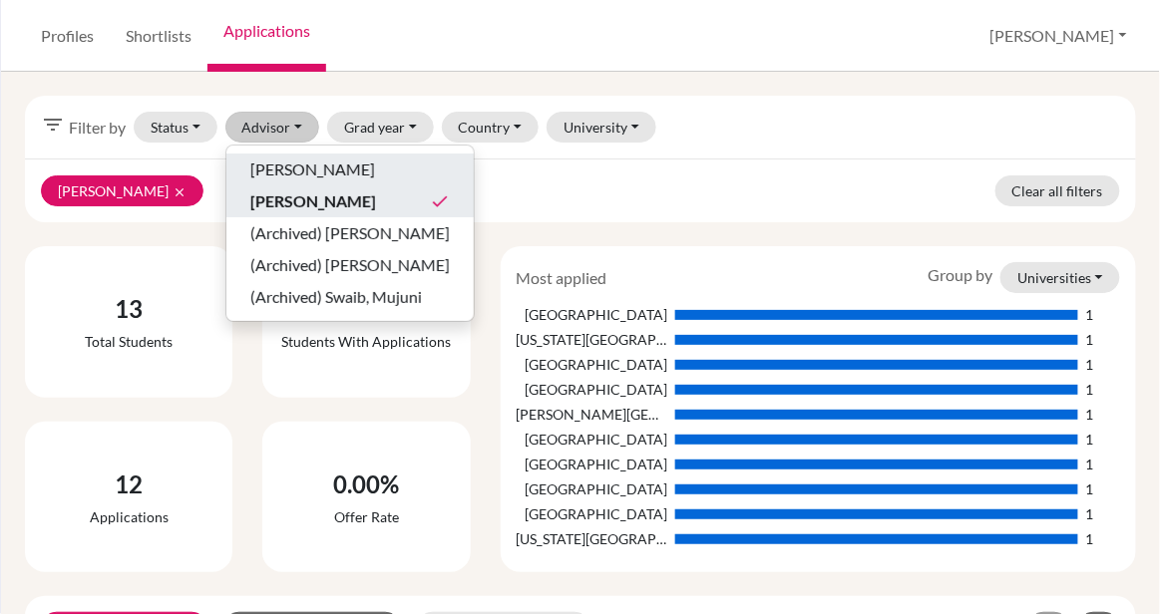
click at [777, 145] on div "filter_list Filter by Status Not sent Sent Successful Attending Advisor [PERSON…" at bounding box center [580, 127] width 1111 height 63
